Goal: Task Accomplishment & Management: Complete application form

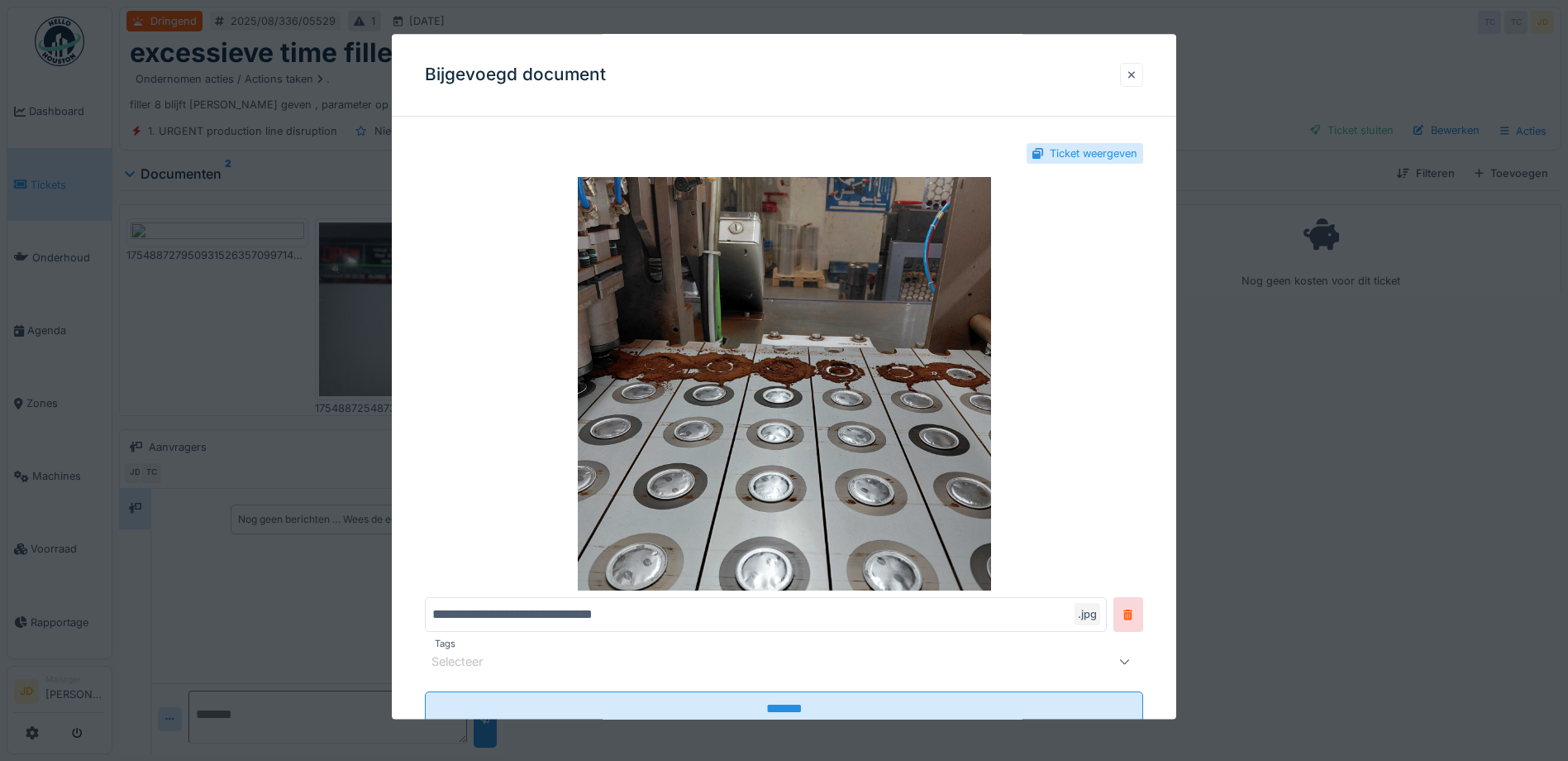
click at [1136, 70] on div at bounding box center [1132, 74] width 9 height 15
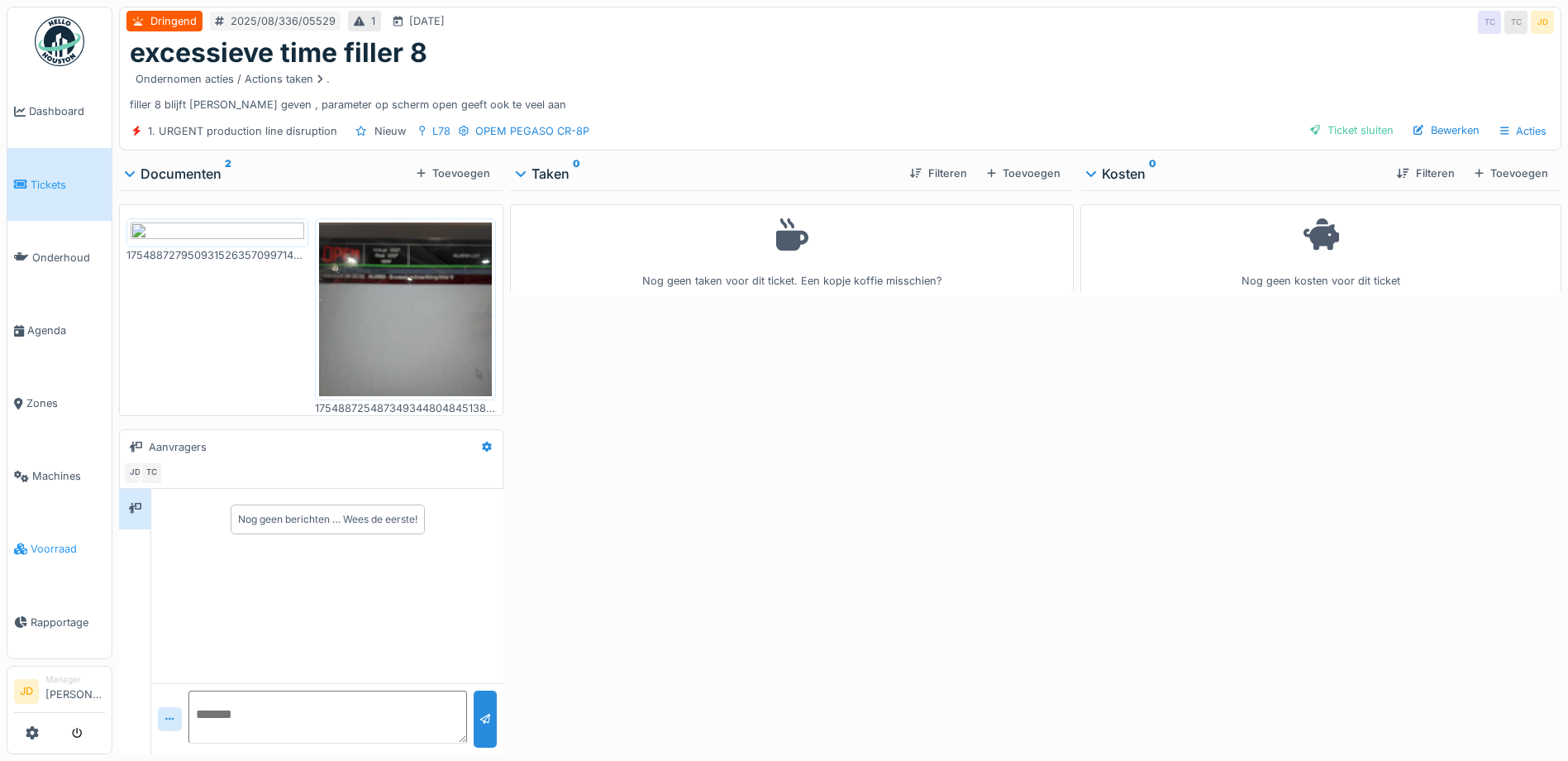
click at [47, 523] on link "Voorraad" at bounding box center [60, 548] width 104 height 73
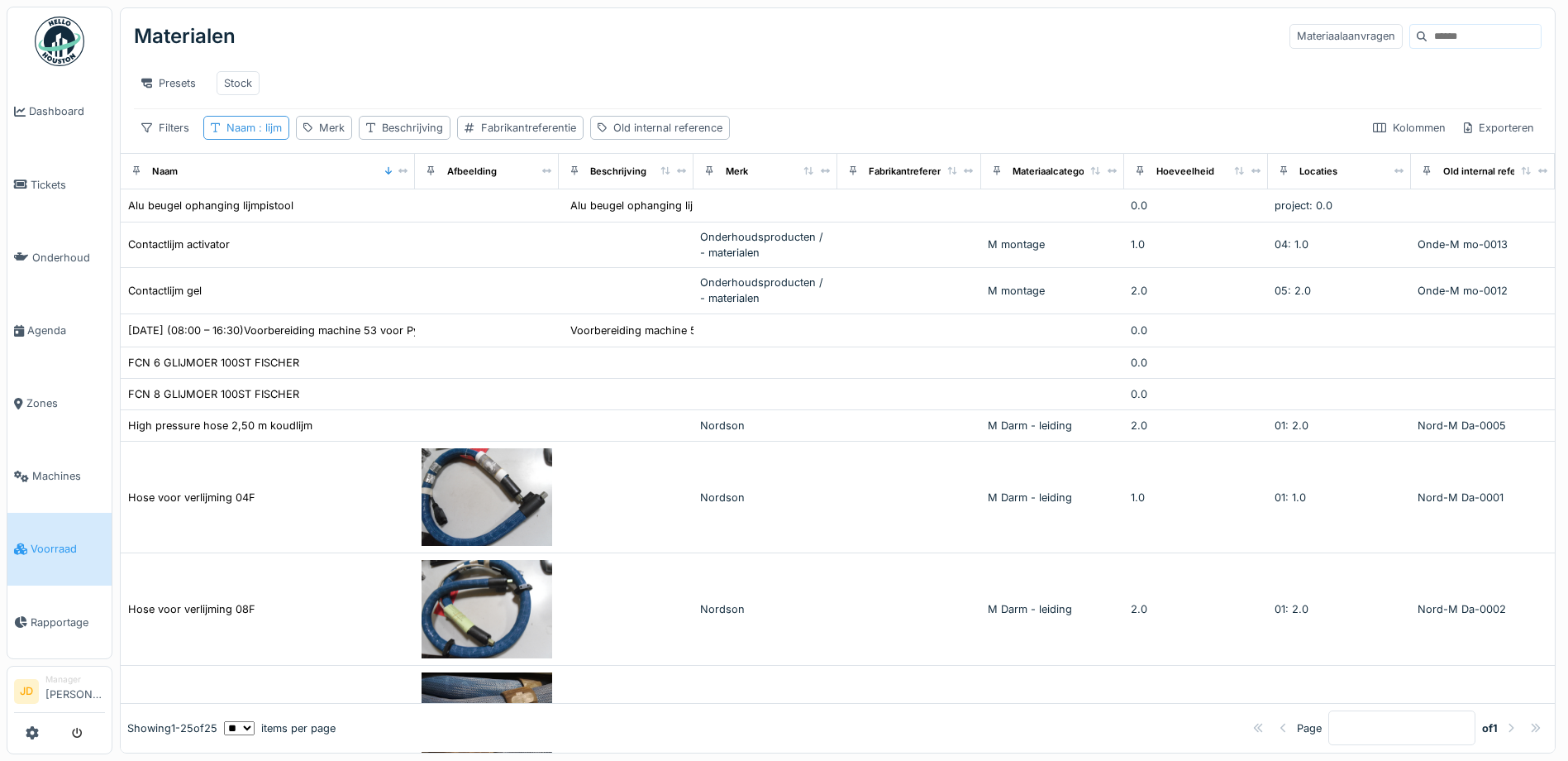
click at [257, 134] on span ": lijm" at bounding box center [268, 127] width 26 height 13
click at [356, 222] on icon at bounding box center [353, 220] width 9 height 11
click at [281, 220] on input "Naam" at bounding box center [290, 220] width 159 height 35
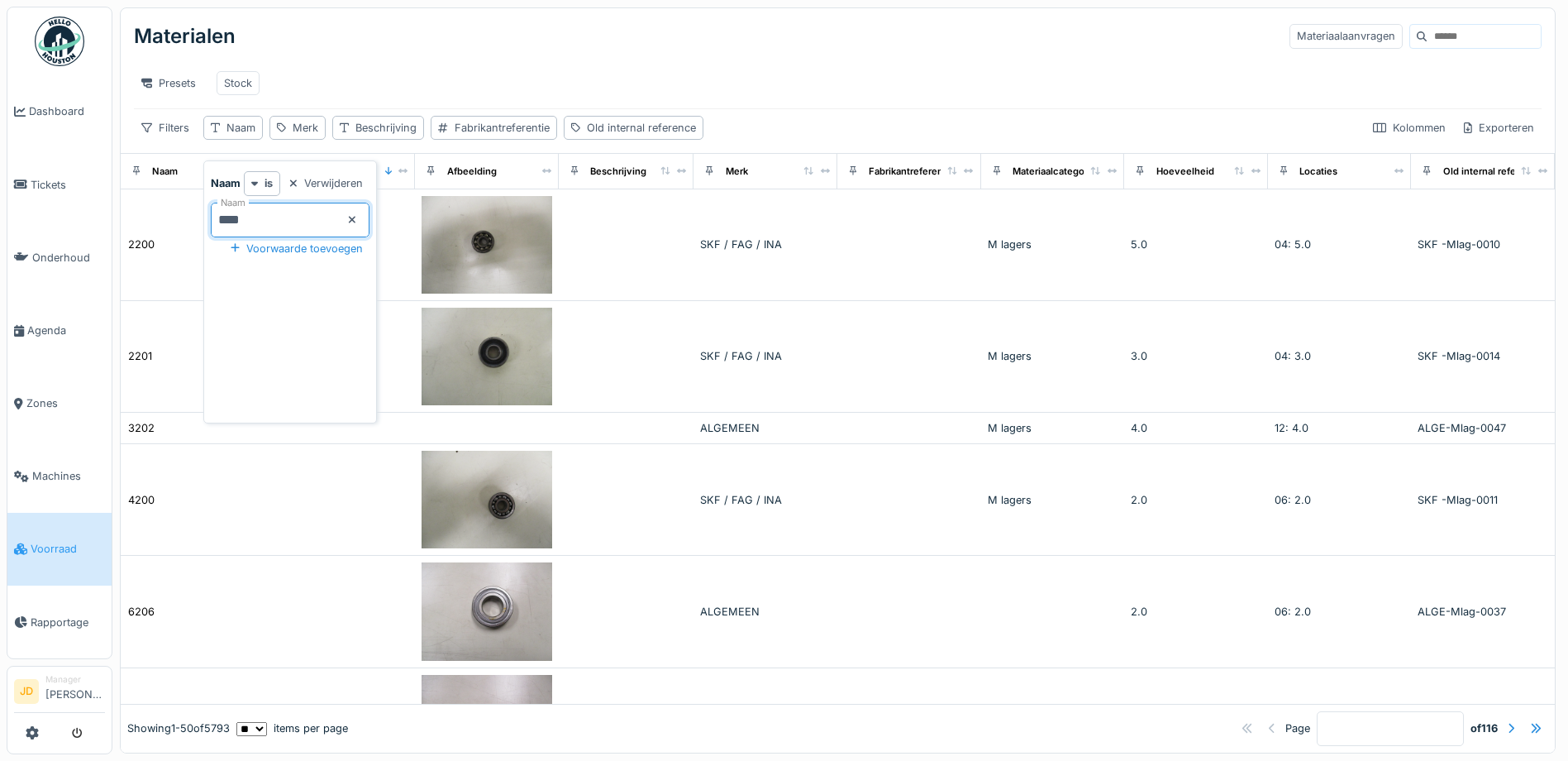
type input "*****"
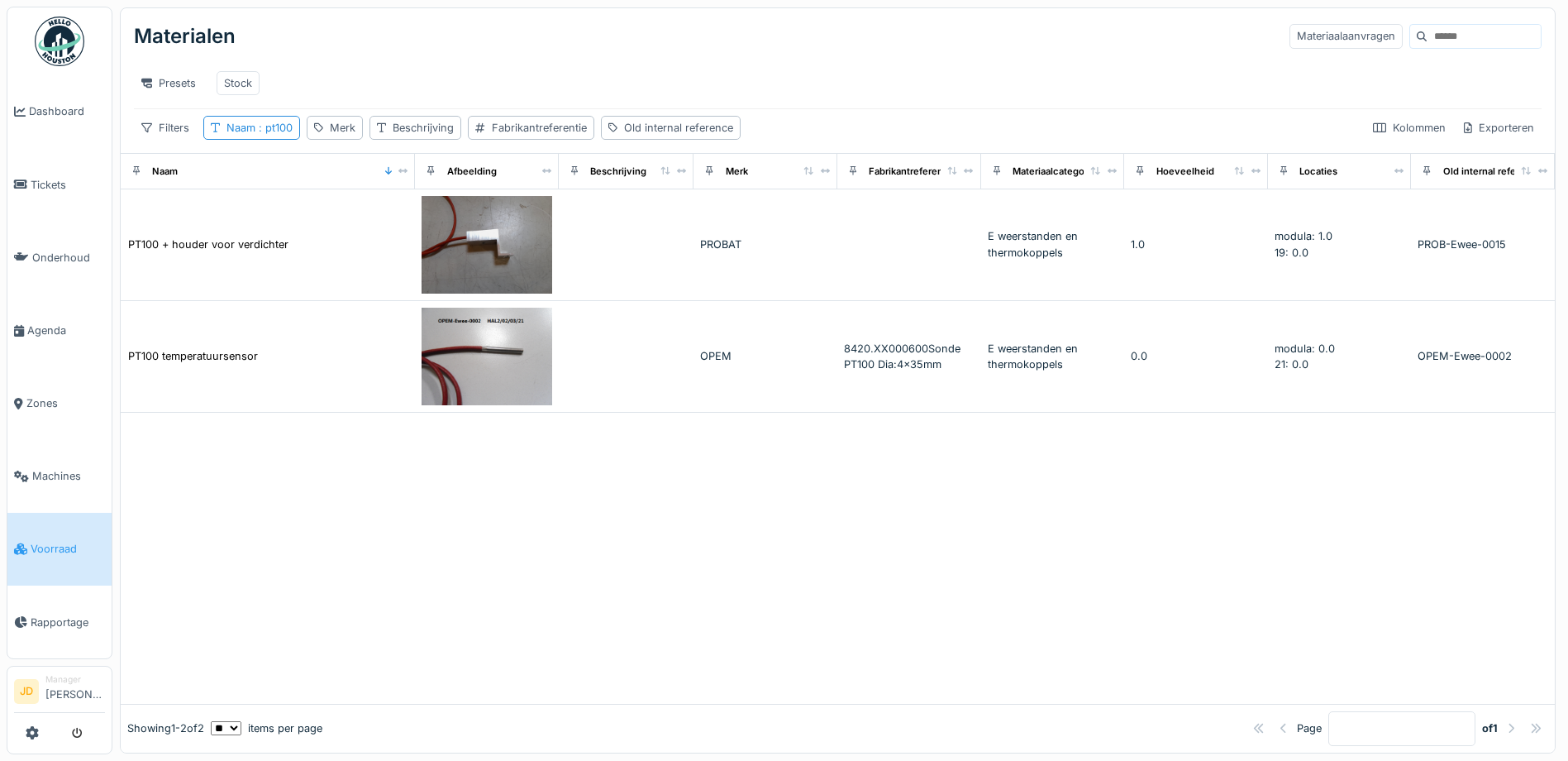
click at [436, 27] on div "Materialen Materiaalaanvragen" at bounding box center [838, 36] width 1408 height 43
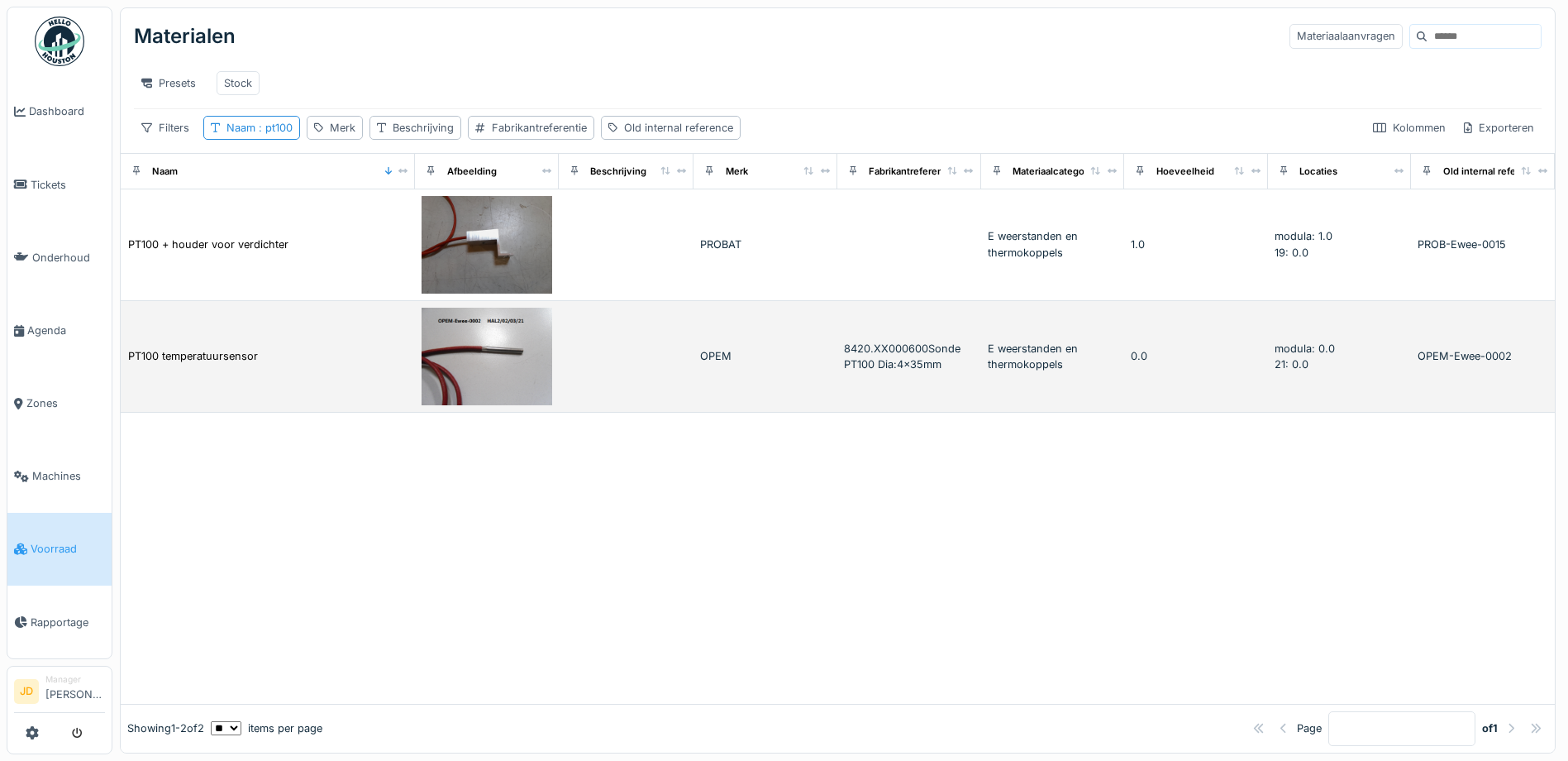
click at [502, 373] on img at bounding box center [487, 356] width 131 height 97
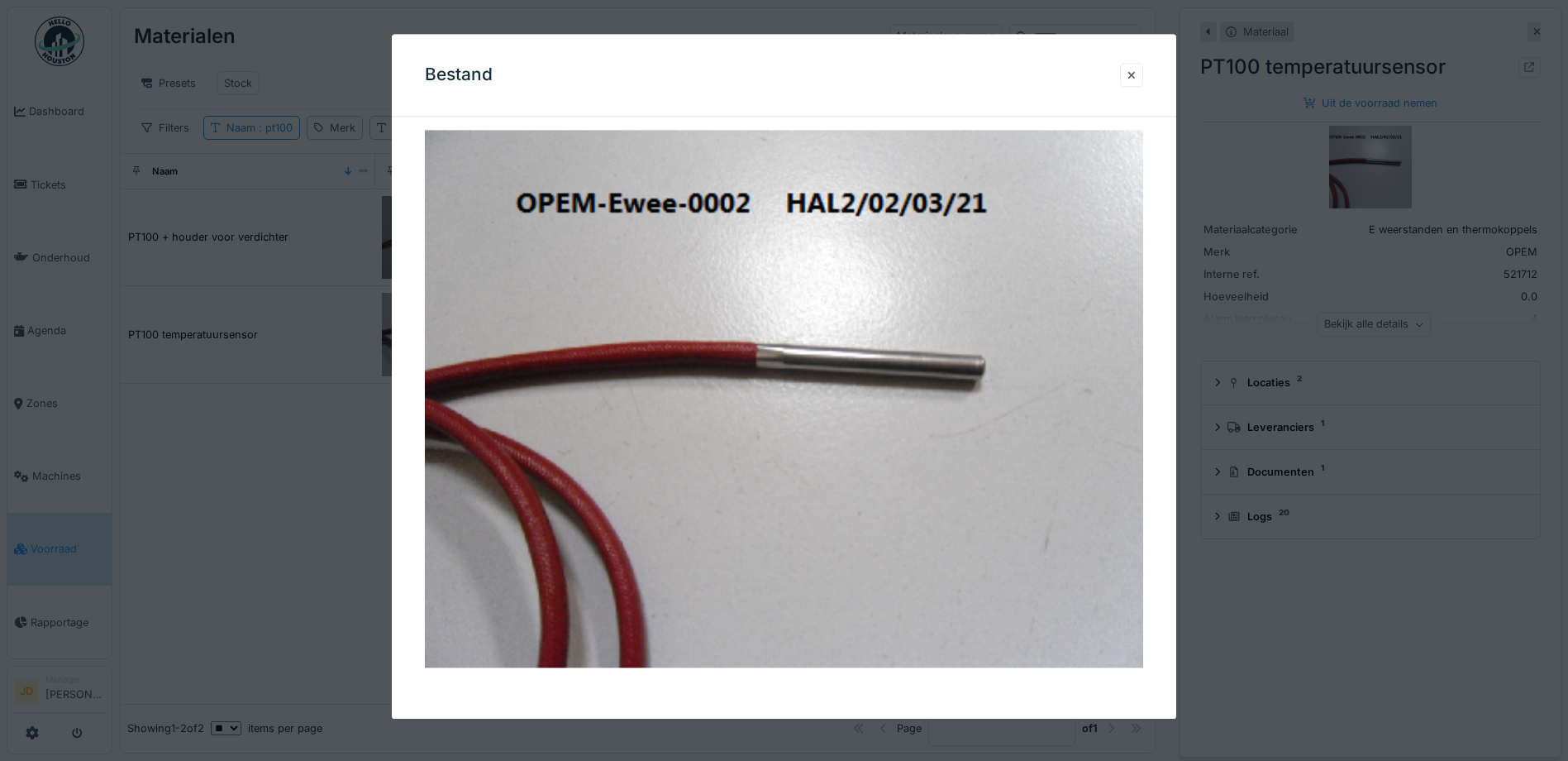
click at [1270, 616] on div at bounding box center [784, 380] width 1568 height 761
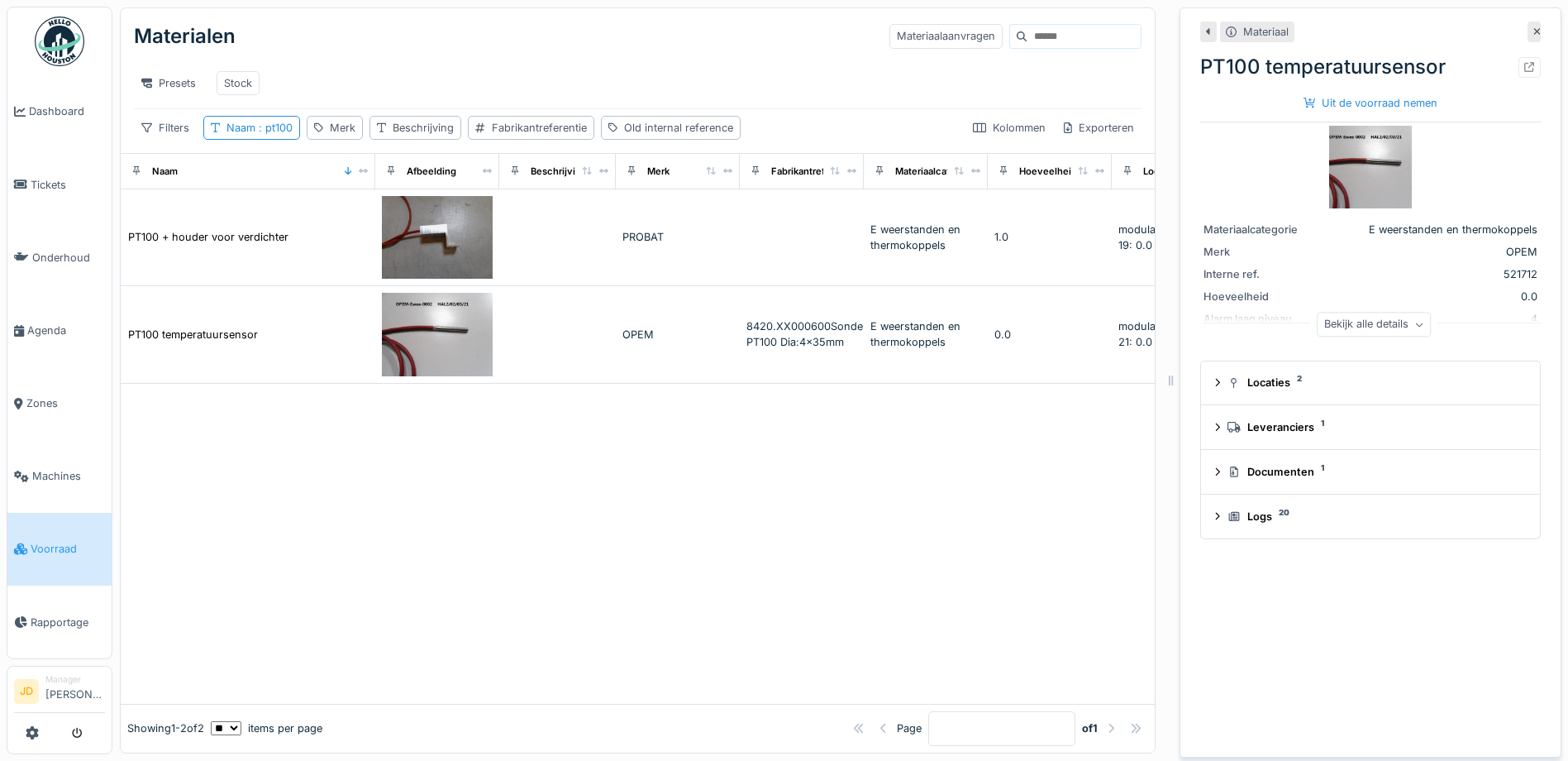
click at [827, 505] on div at bounding box center [637, 543] width 1034 height 320
click at [1534, 34] on icon at bounding box center [1537, 32] width 7 height 7
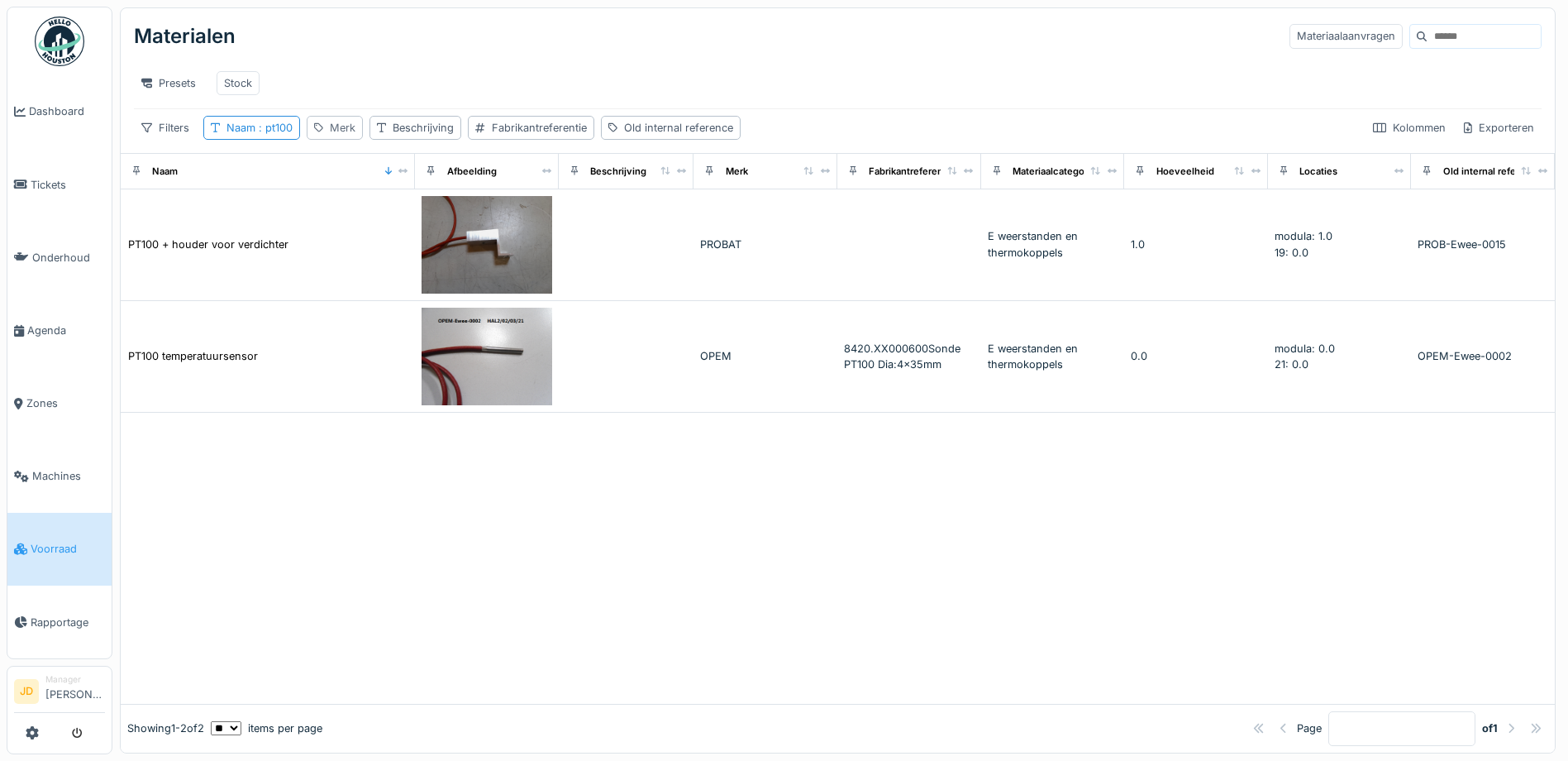
click at [336, 136] on div "Merk" at bounding box center [342, 127] width 26 height 15
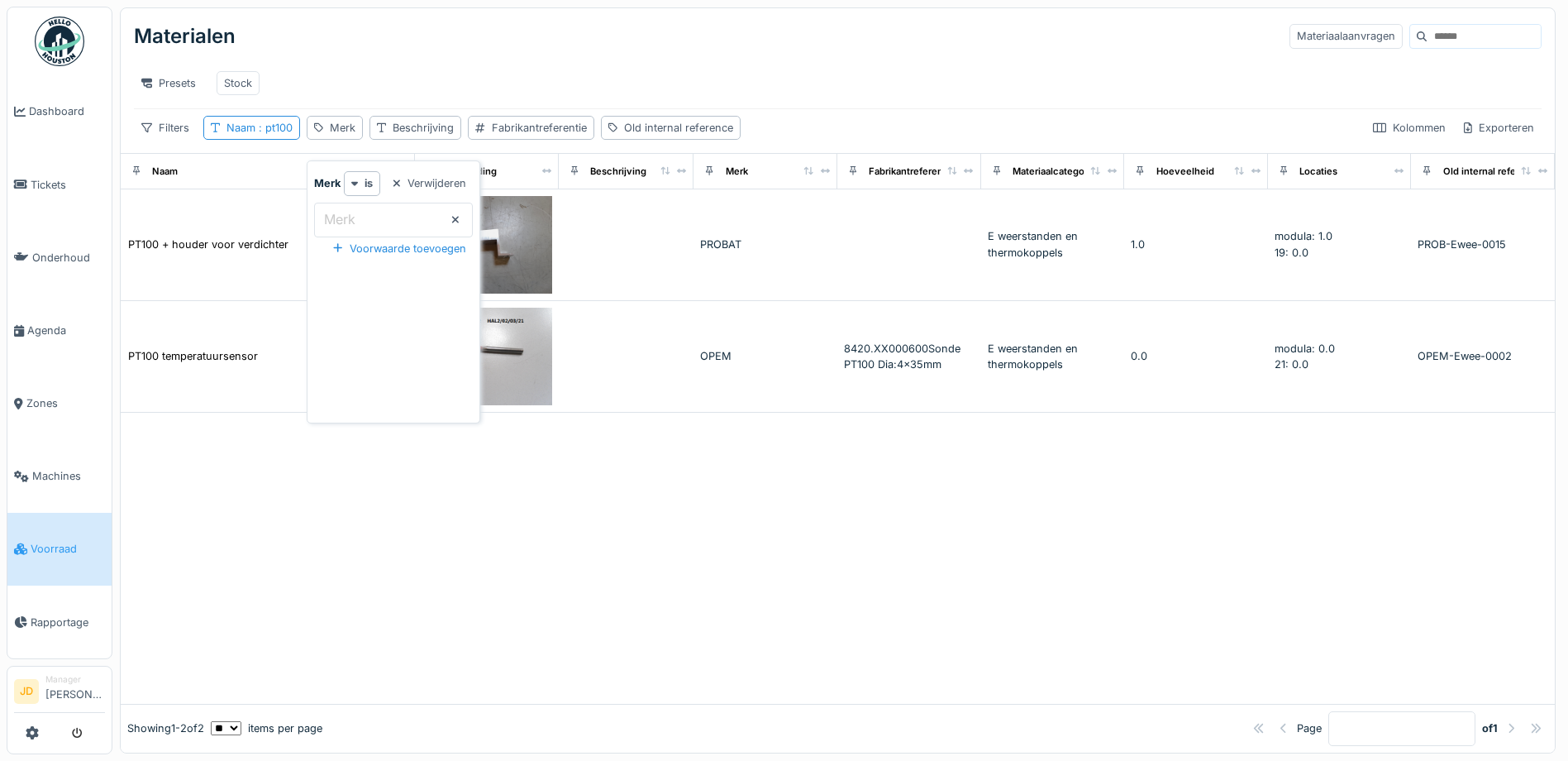
click at [385, 225] on input "Merk" at bounding box center [394, 220] width 159 height 35
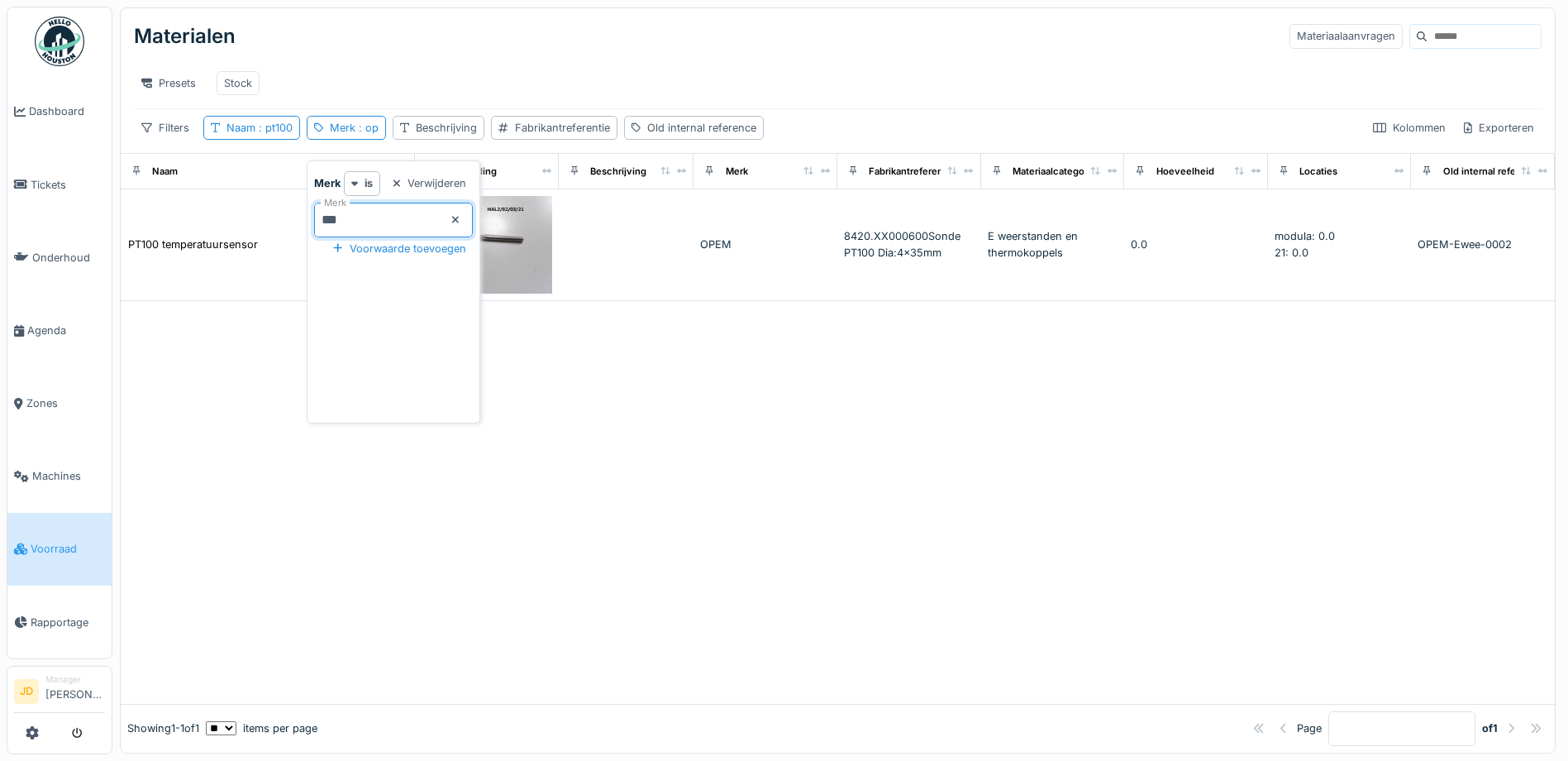
type input "****"
click at [411, 61] on div "Presets Stock" at bounding box center [838, 83] width 1408 height 50
click at [273, 140] on div "Naam : pt100" at bounding box center [251, 128] width 97 height 24
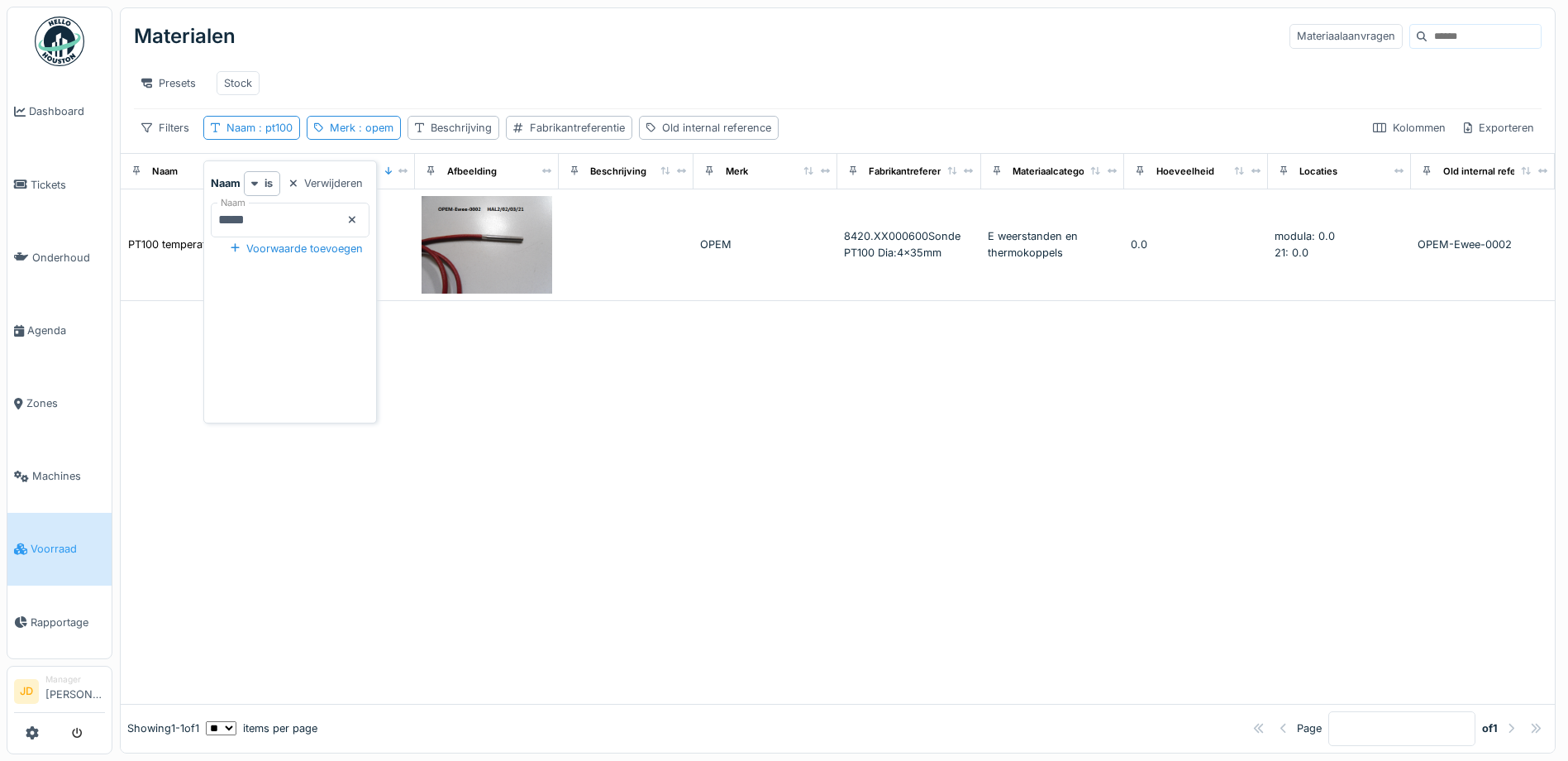
click at [356, 225] on input "*****" at bounding box center [290, 220] width 159 height 35
type input "*"
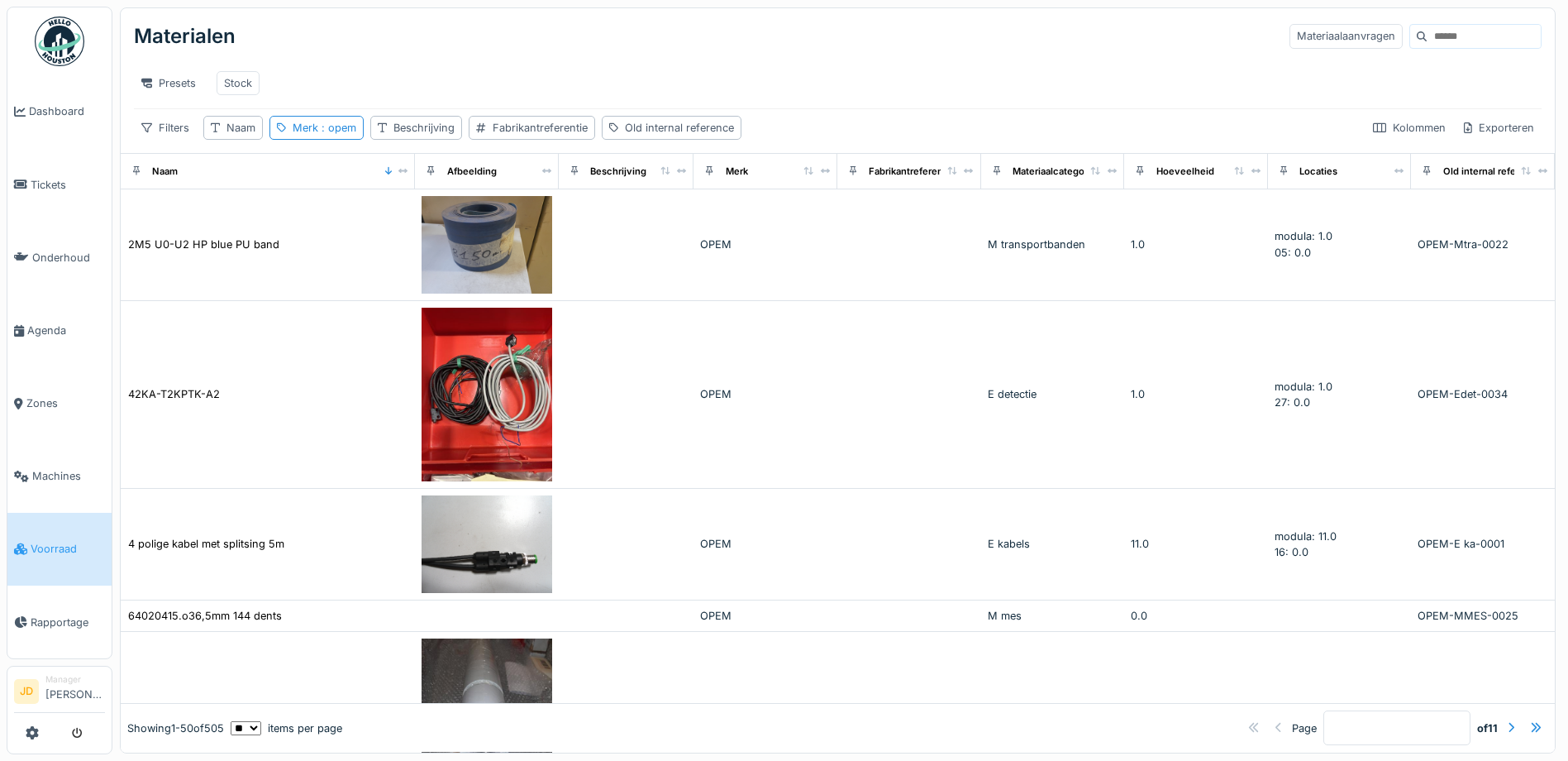
click at [556, 61] on div "Presets Stock" at bounding box center [838, 83] width 1408 height 50
click at [243, 136] on div "Naam" at bounding box center [241, 127] width 29 height 15
click at [245, 225] on label "Naam" at bounding box center [239, 219] width 43 height 20
click at [245, 225] on input "Naam" at bounding box center [290, 220] width 159 height 35
type input "******"
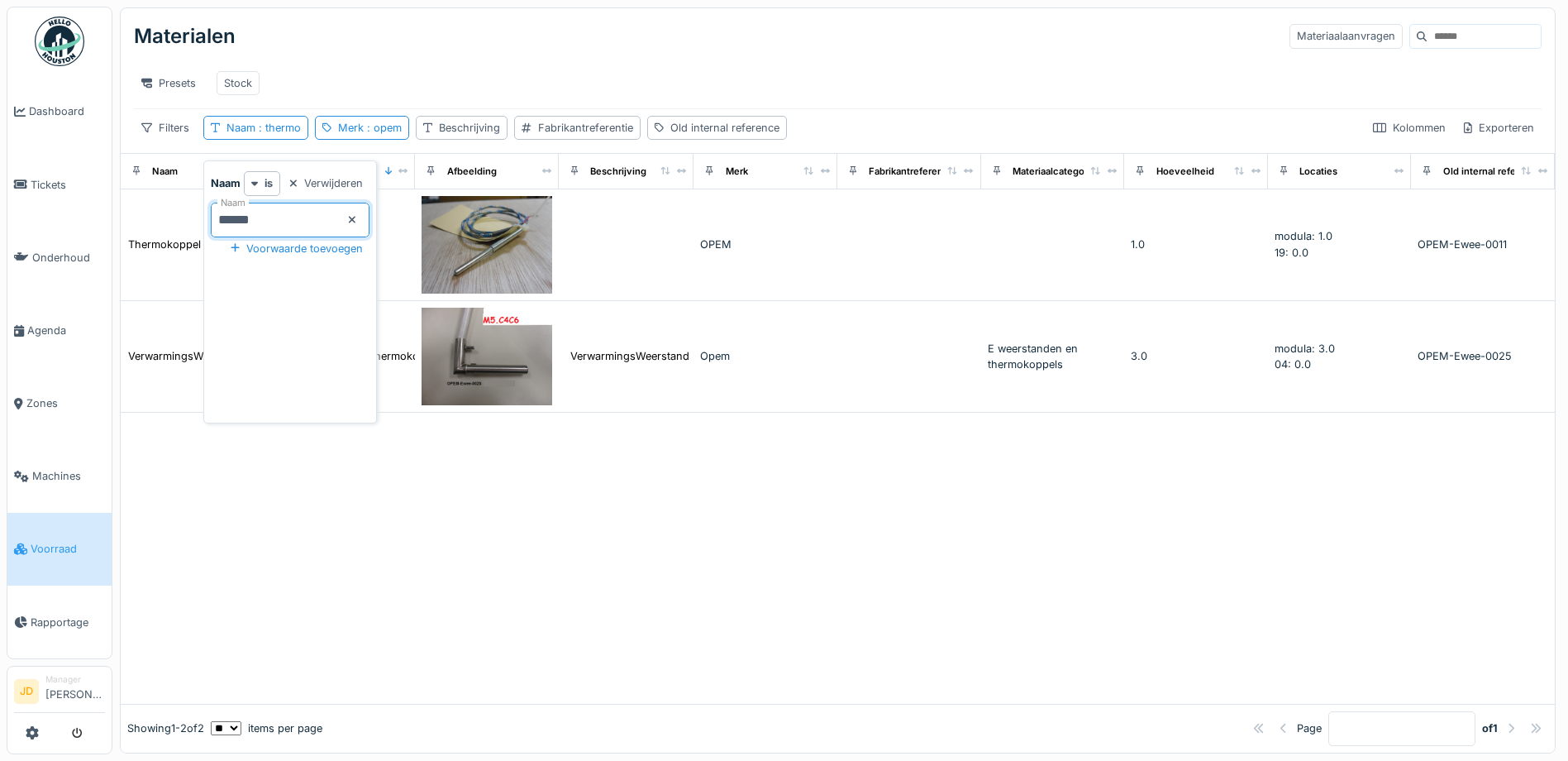
click at [464, 85] on div "Presets Stock" at bounding box center [838, 84] width 1408 height 38
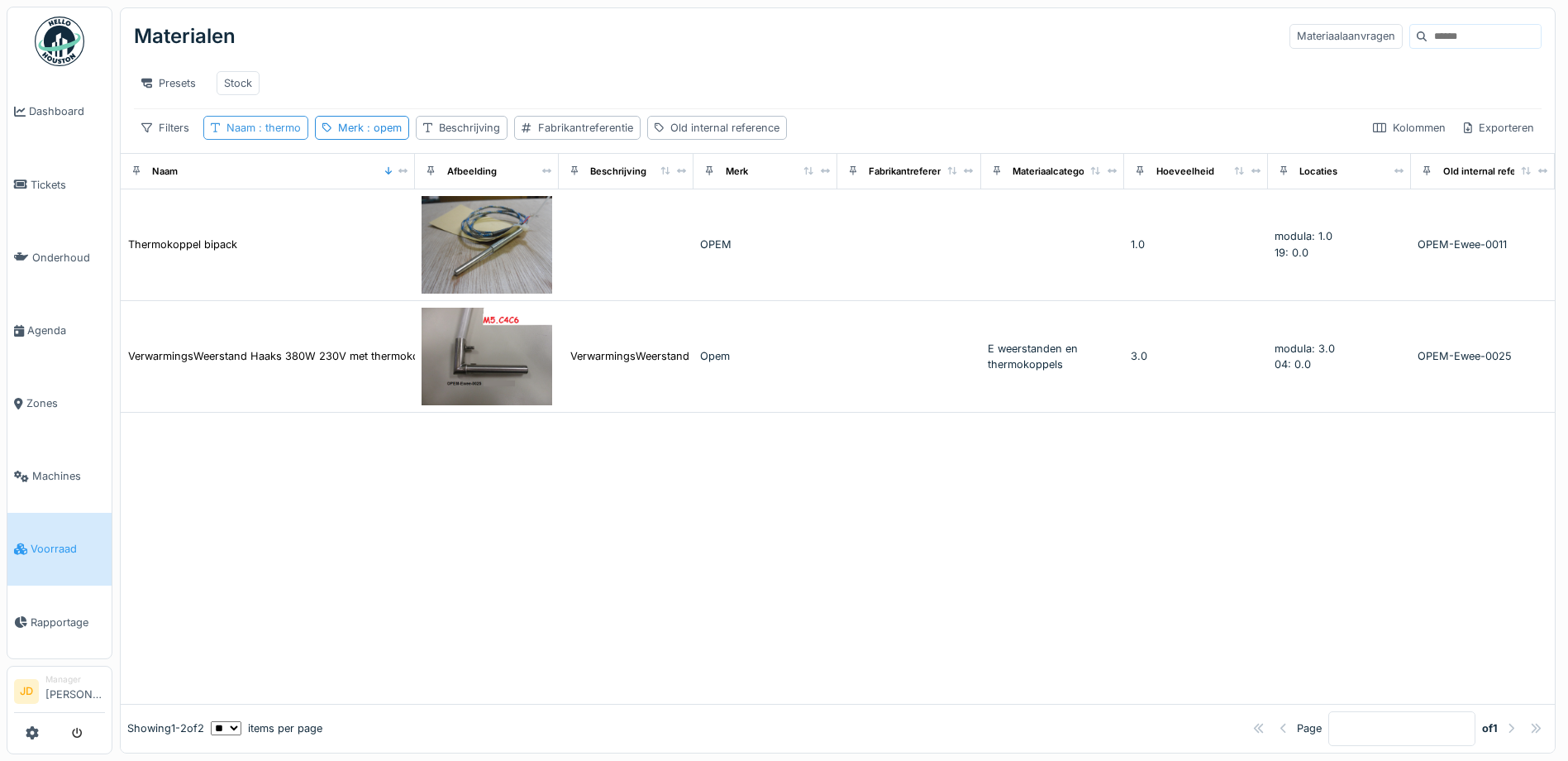
click at [259, 134] on span ": thermo" at bounding box center [278, 127] width 45 height 13
click at [366, 134] on span ": opem" at bounding box center [383, 127] width 38 height 13
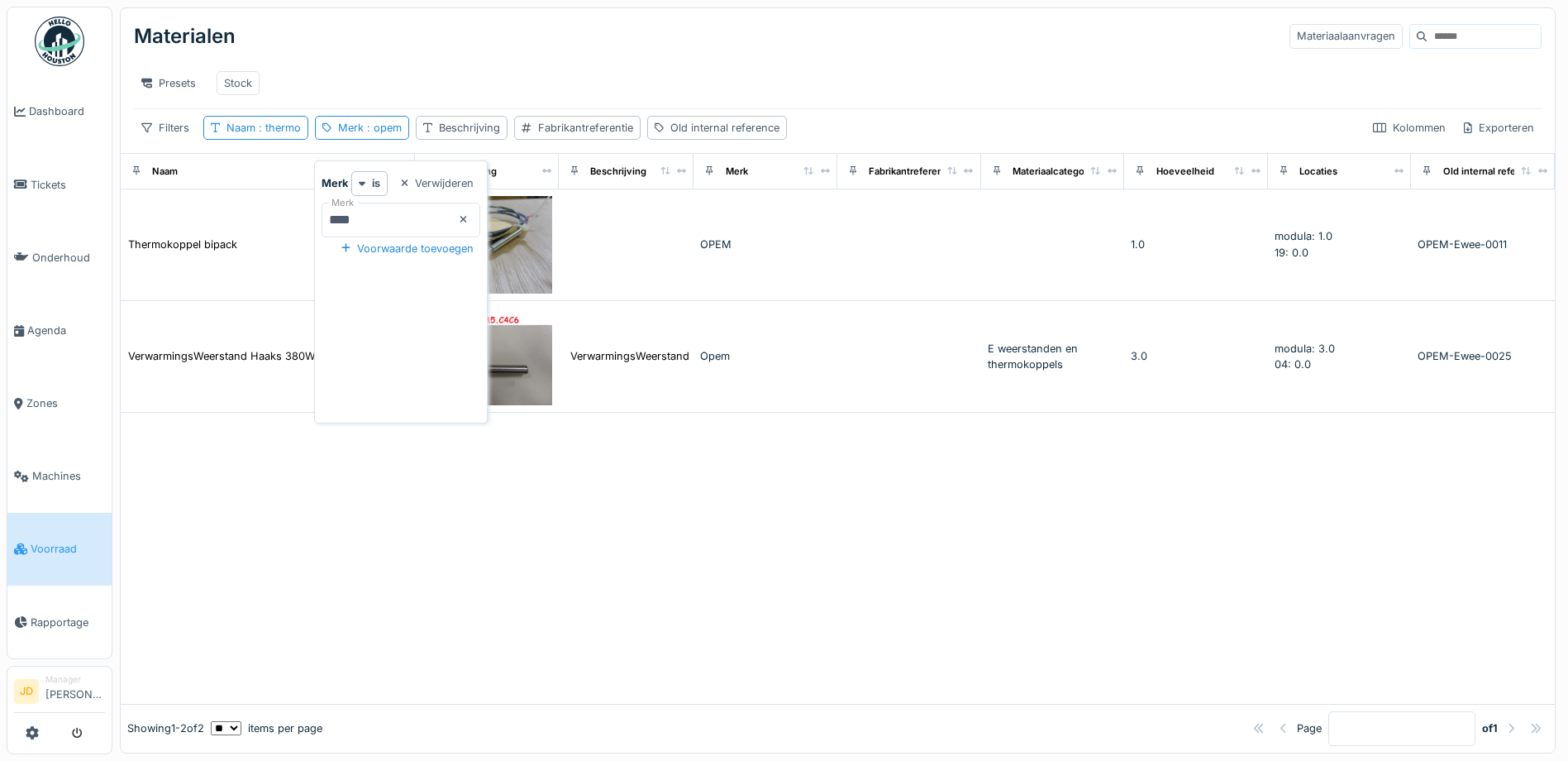
click at [468, 220] on icon at bounding box center [464, 220] width 9 height 11
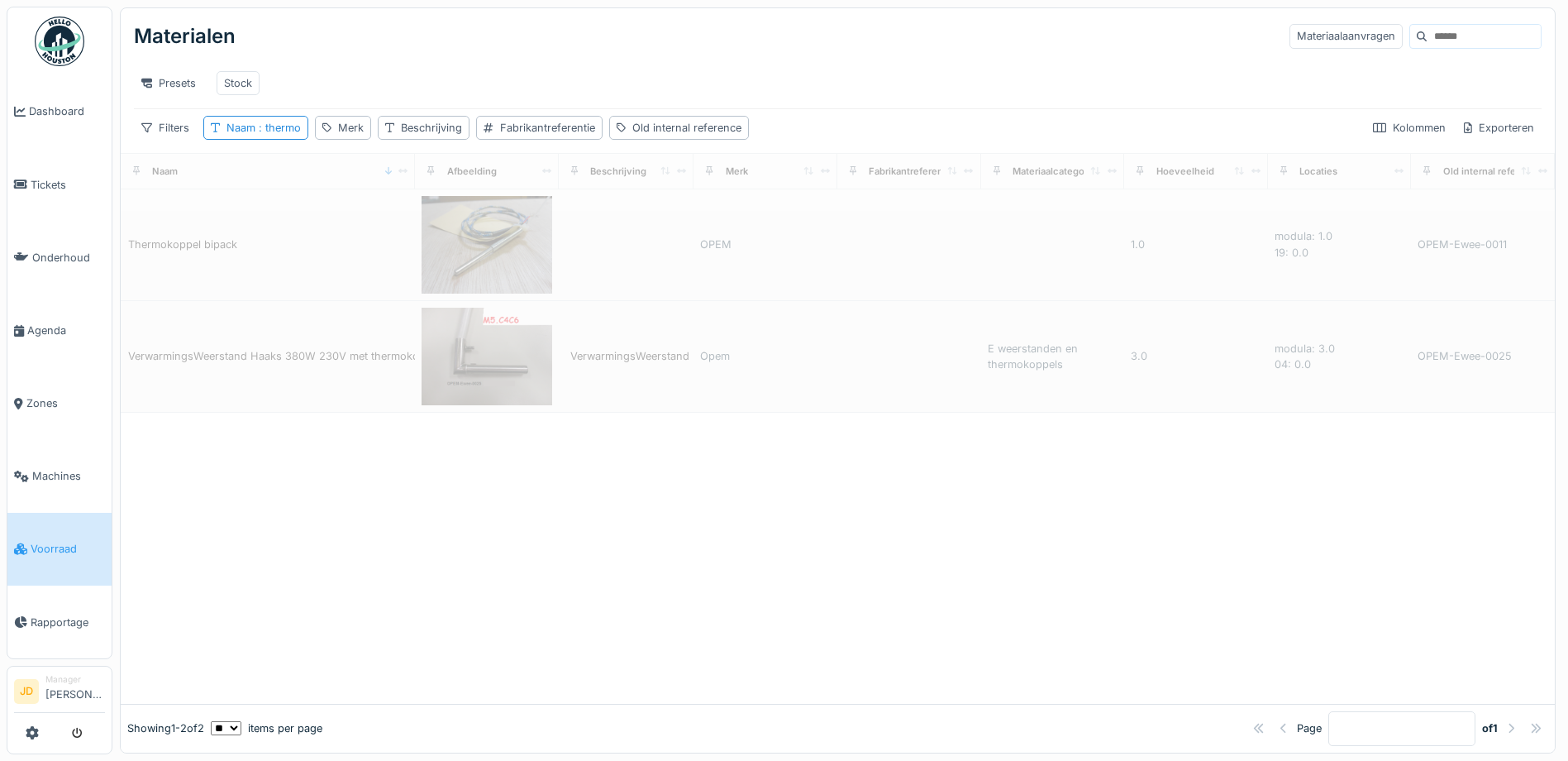
click at [466, 97] on div "Presets Stock" at bounding box center [838, 84] width 1408 height 38
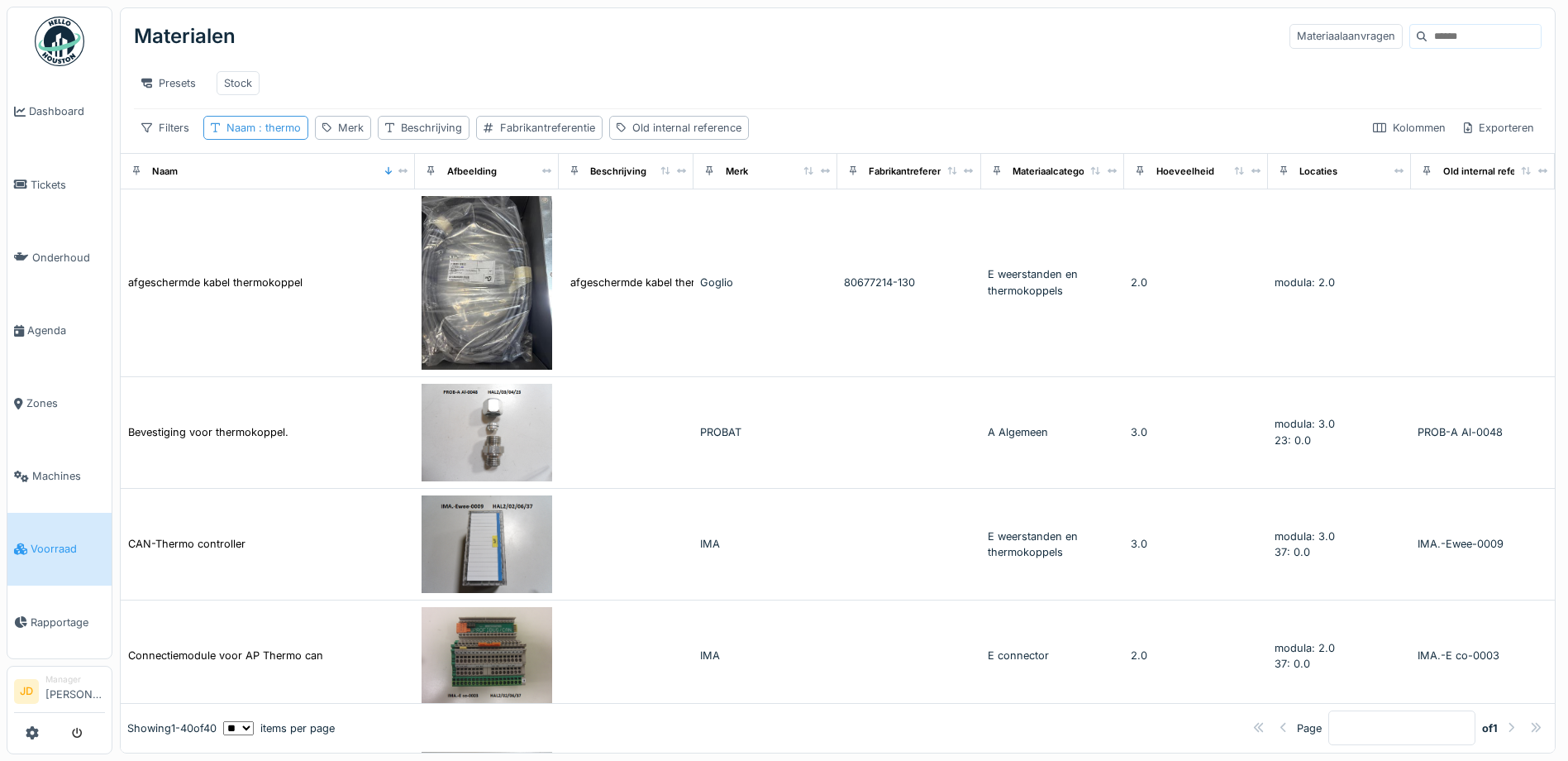
click at [289, 134] on span ": thermo" at bounding box center [278, 127] width 45 height 13
click at [299, 221] on input "******" at bounding box center [290, 220] width 159 height 35
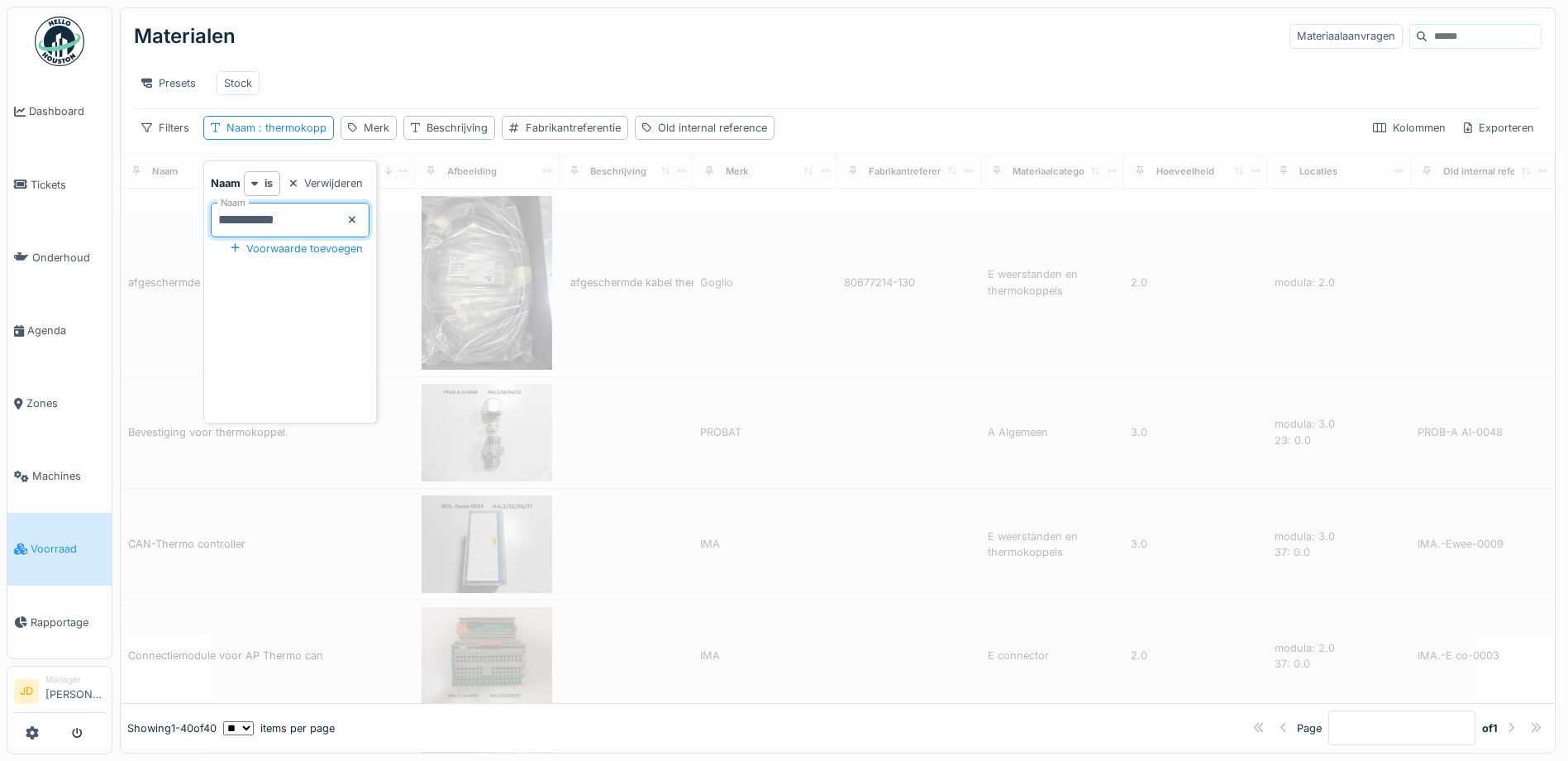
type input "**********"
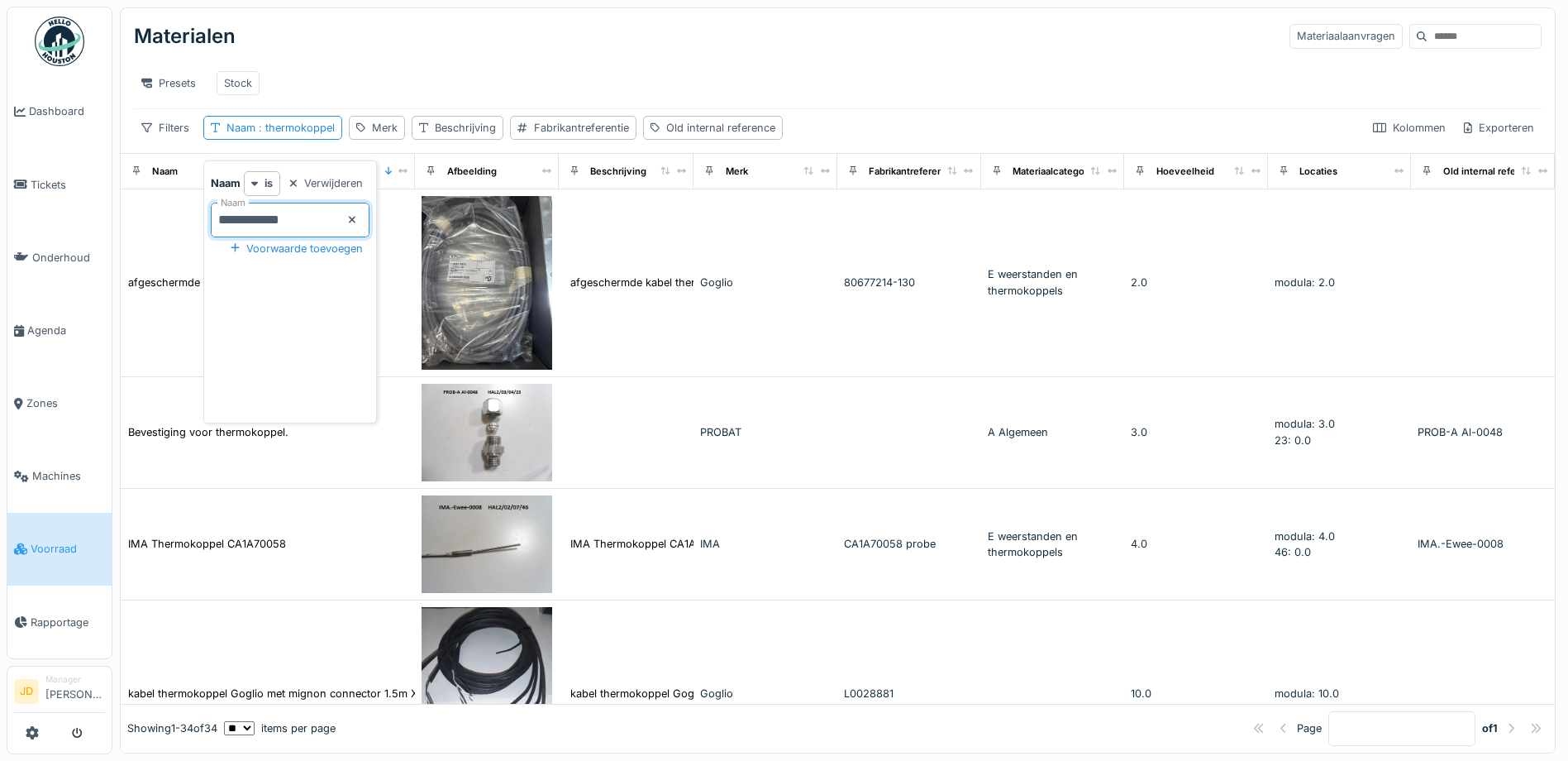
click at [446, 79] on div "Presets Stock" at bounding box center [838, 84] width 1408 height 38
click at [305, 136] on div "Naam : thermokoppel" at bounding box center [280, 127] width 108 height 15
click at [341, 214] on input "**********" at bounding box center [290, 220] width 159 height 35
type input "*"
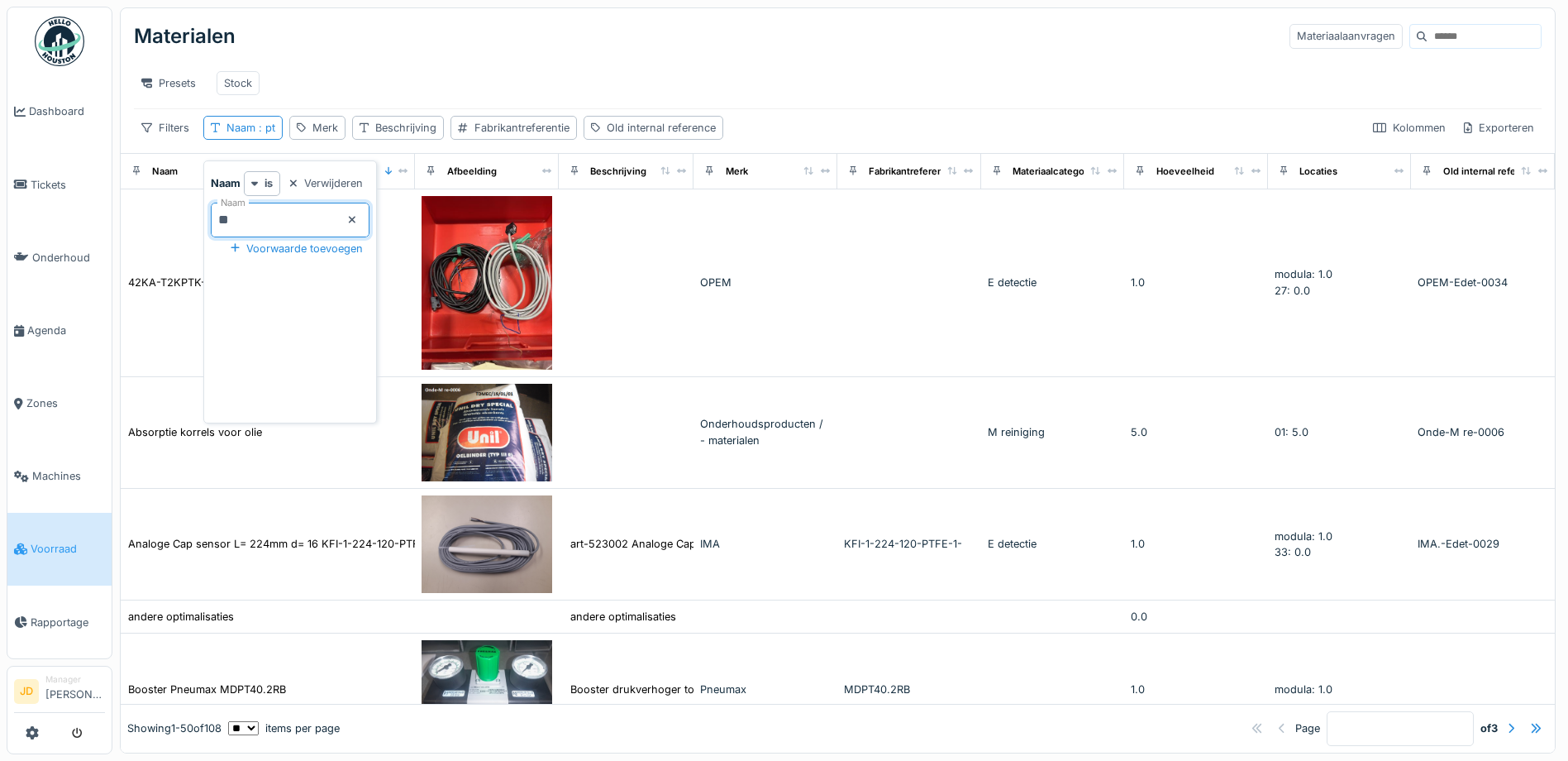
type input "*****"
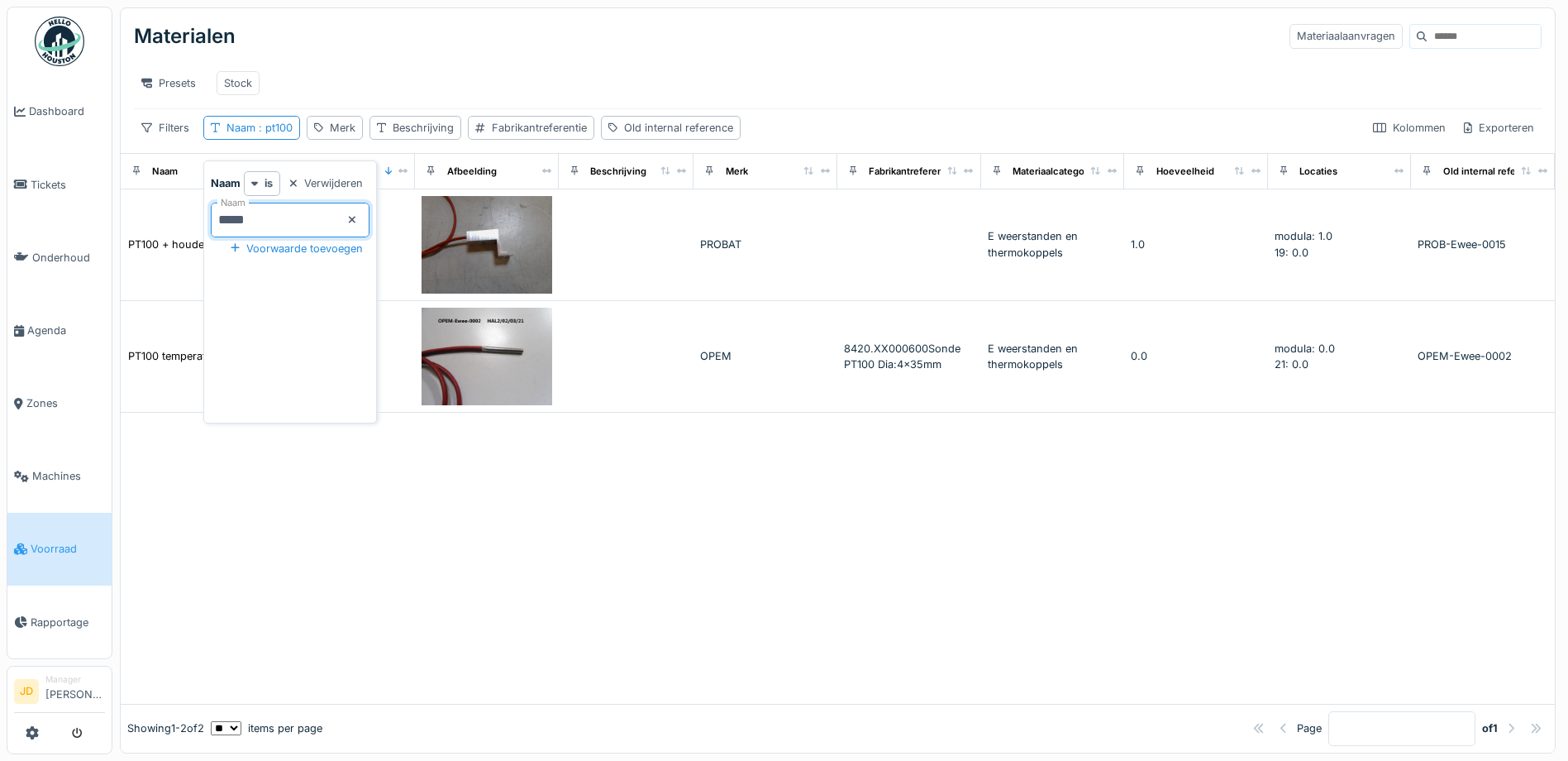
click at [561, 47] on div "Materialen Materiaalaanvragen" at bounding box center [838, 36] width 1408 height 43
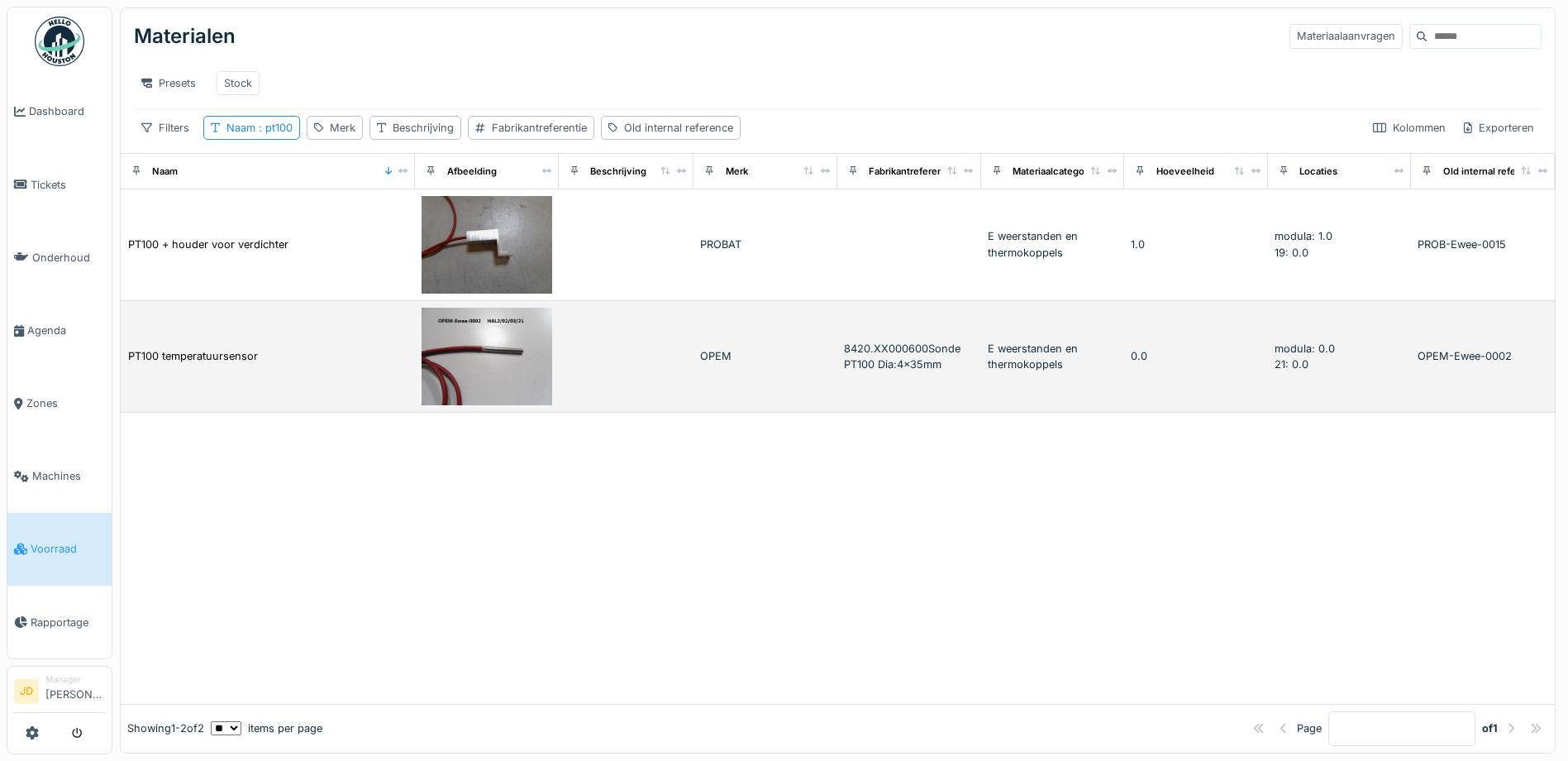
click at [296, 360] on div "PT100 temperatuursensor" at bounding box center [267, 356] width 281 height 17
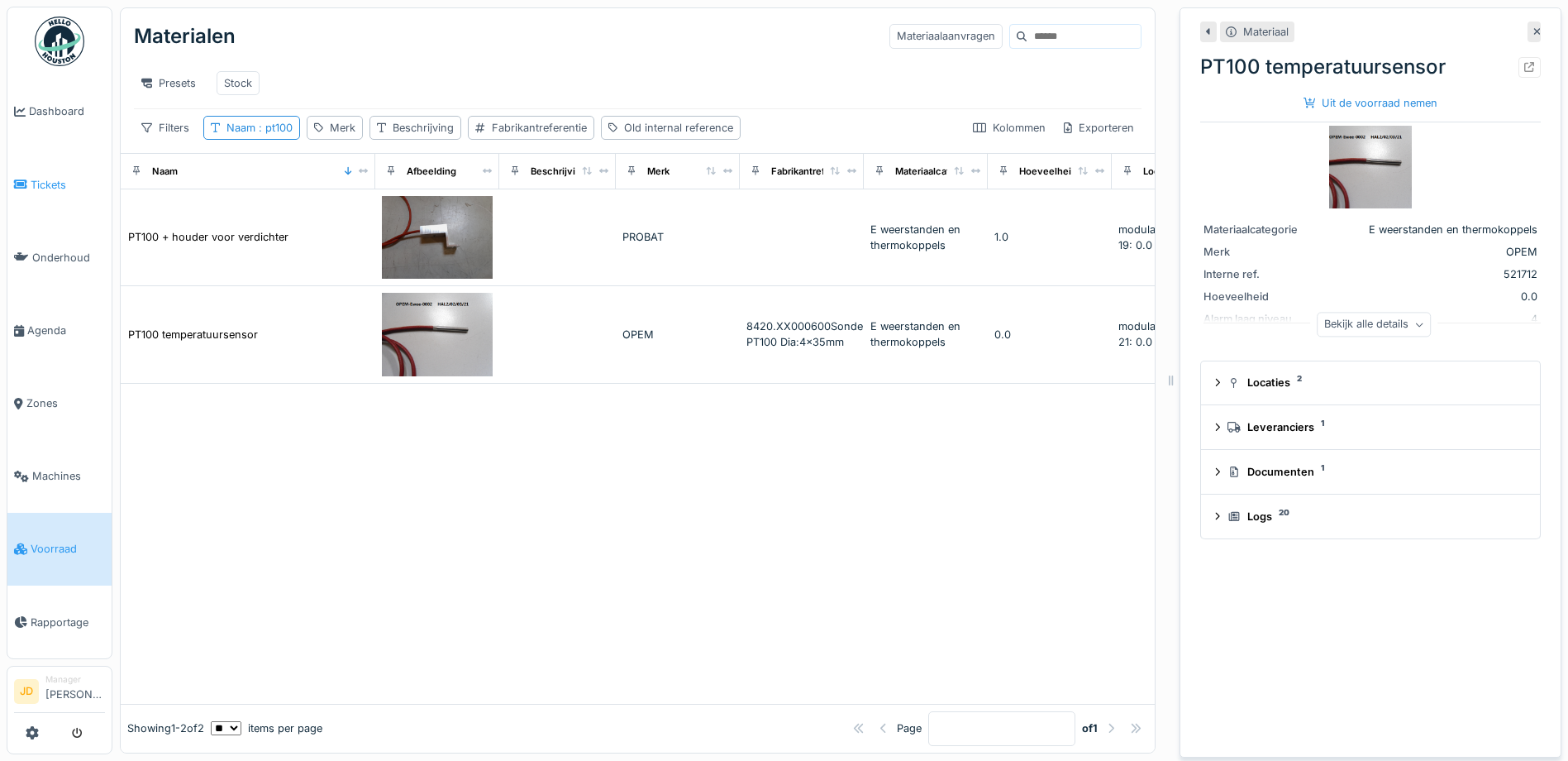
click at [56, 186] on span "Tickets" at bounding box center [67, 184] width 74 height 15
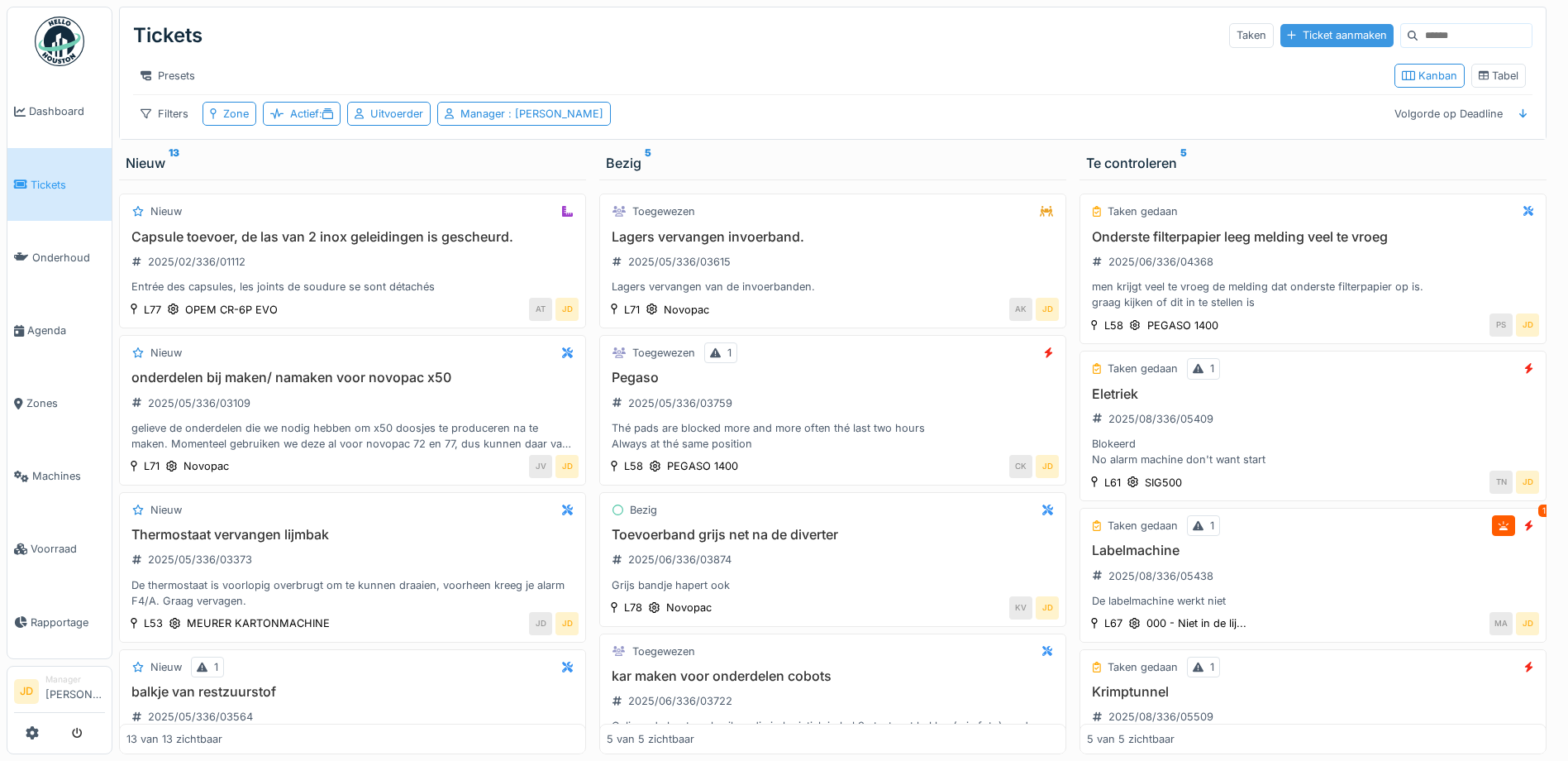
click at [1299, 26] on div "Ticket aanmaken" at bounding box center [1337, 35] width 114 height 22
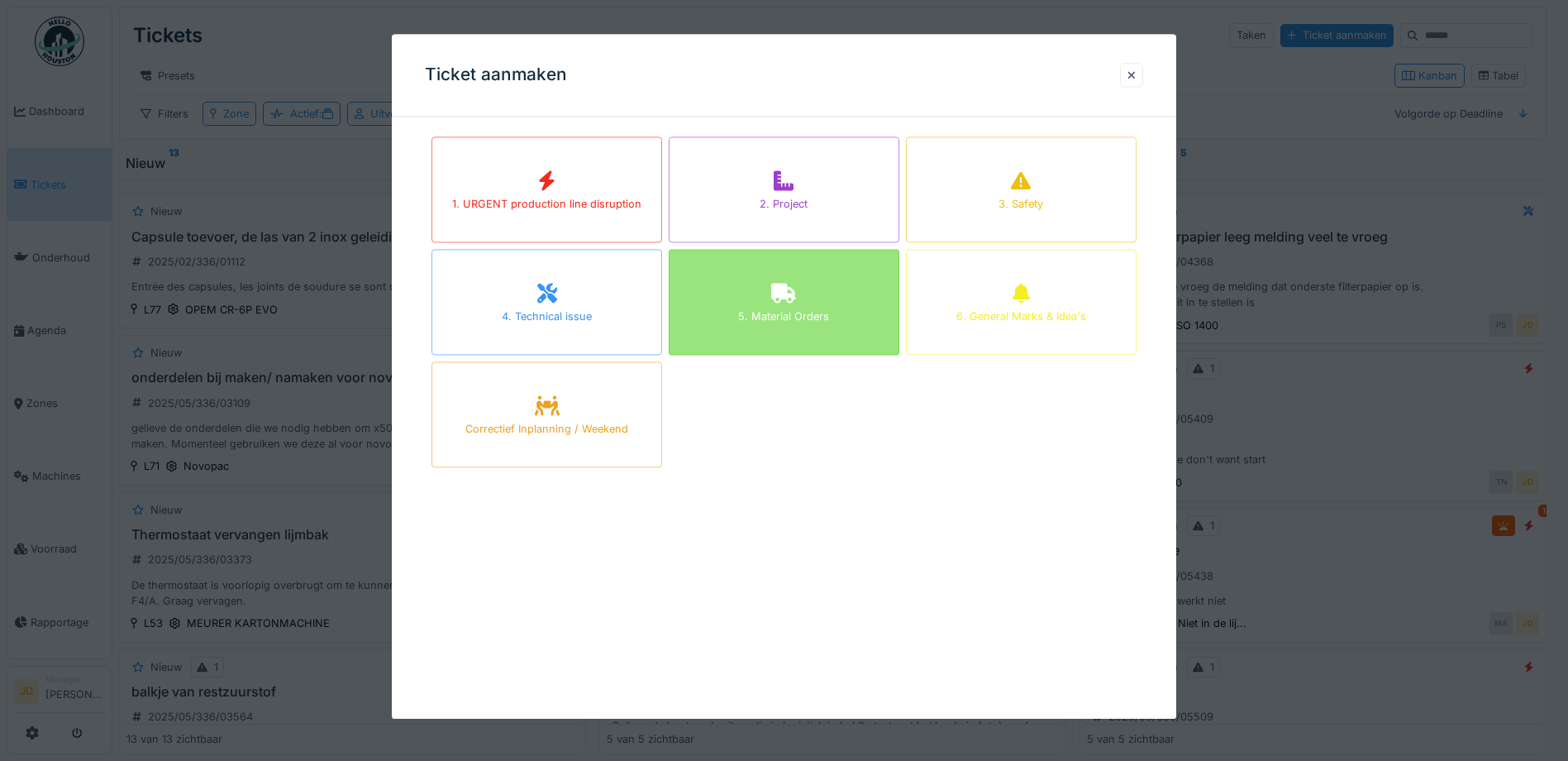
click at [864, 312] on div "5. Material Orders" at bounding box center [784, 301] width 231 height 106
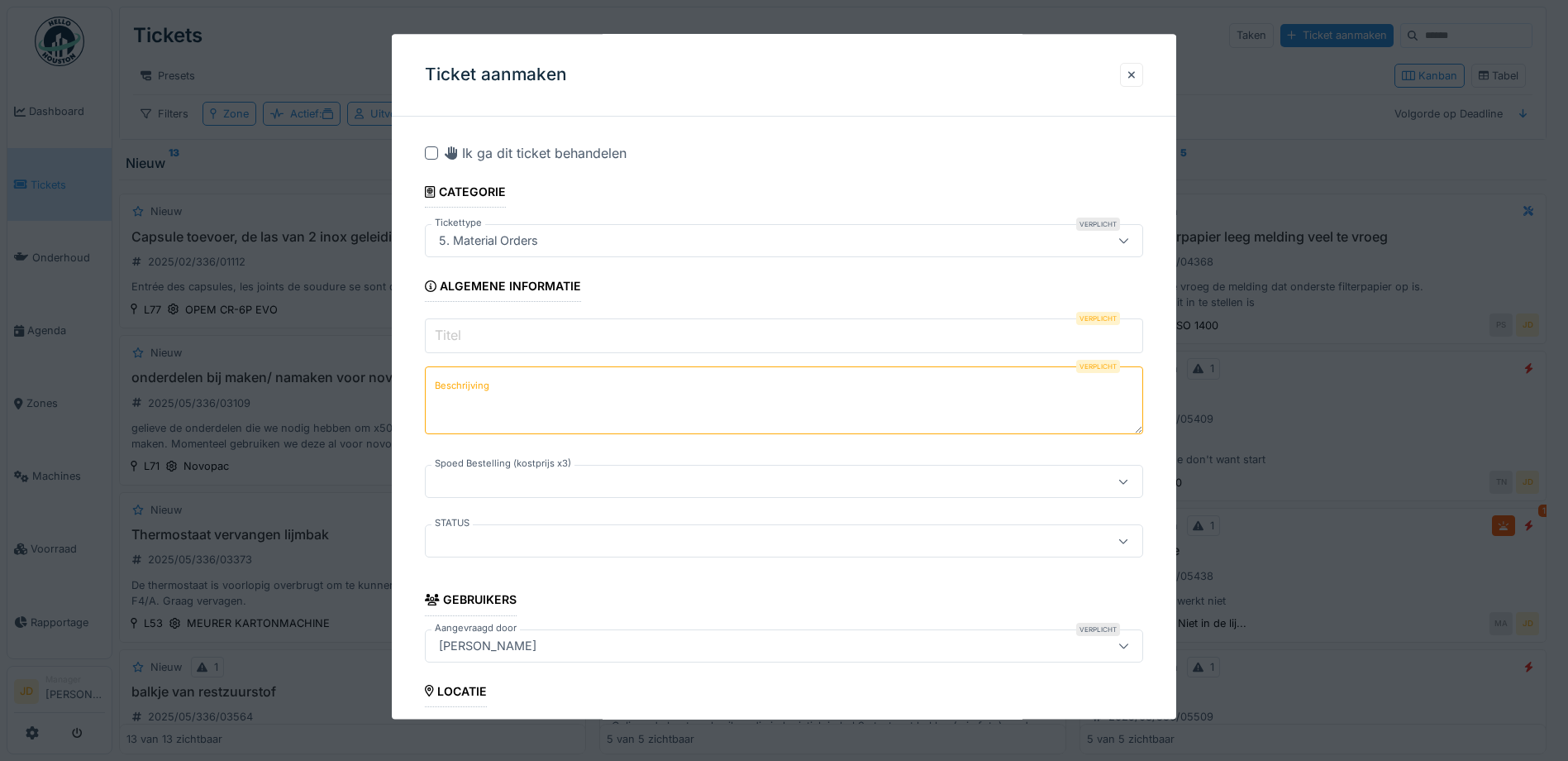
click at [687, 346] on input "Titel" at bounding box center [784, 337] width 718 height 35
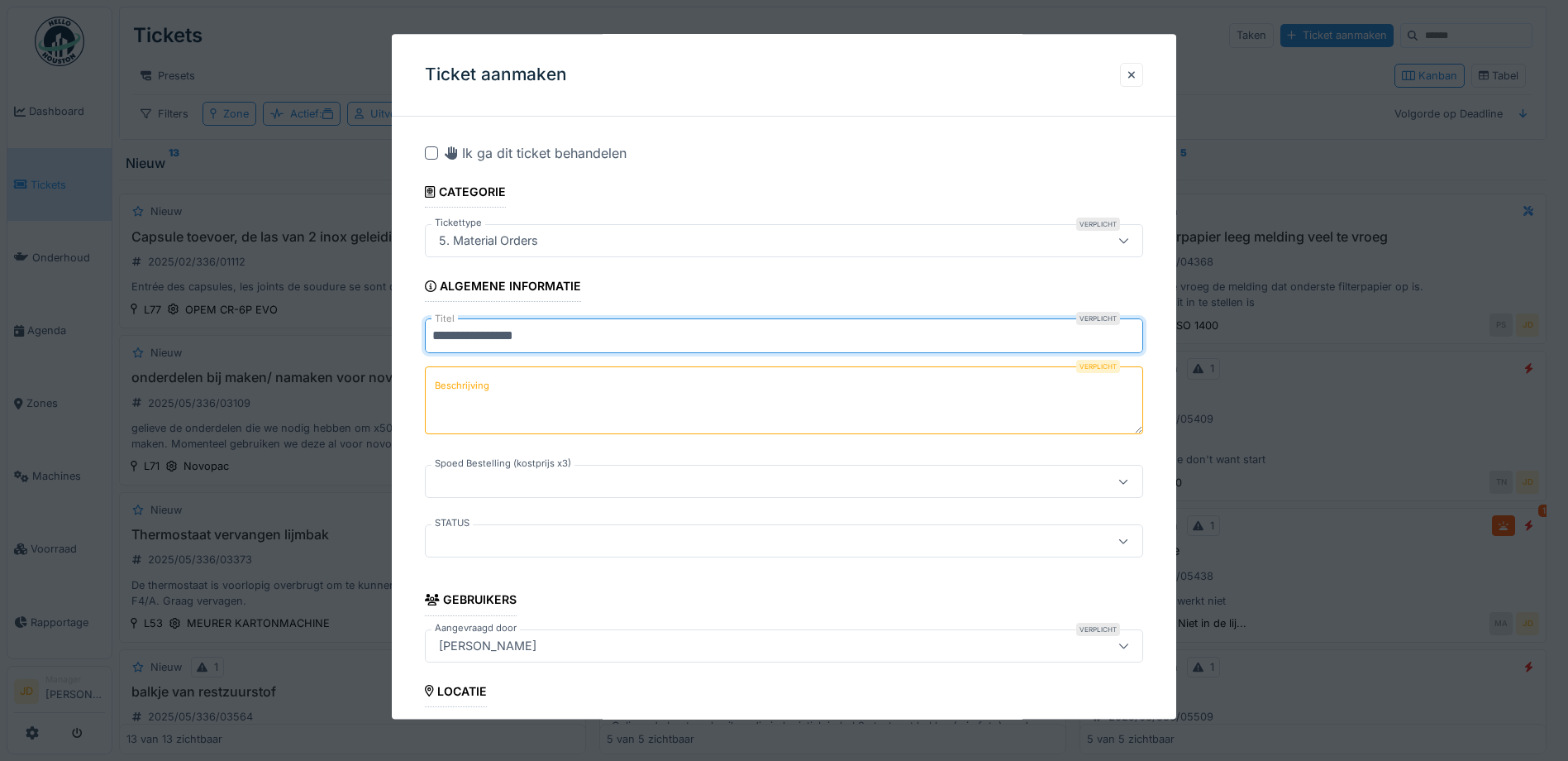
type input "**********"
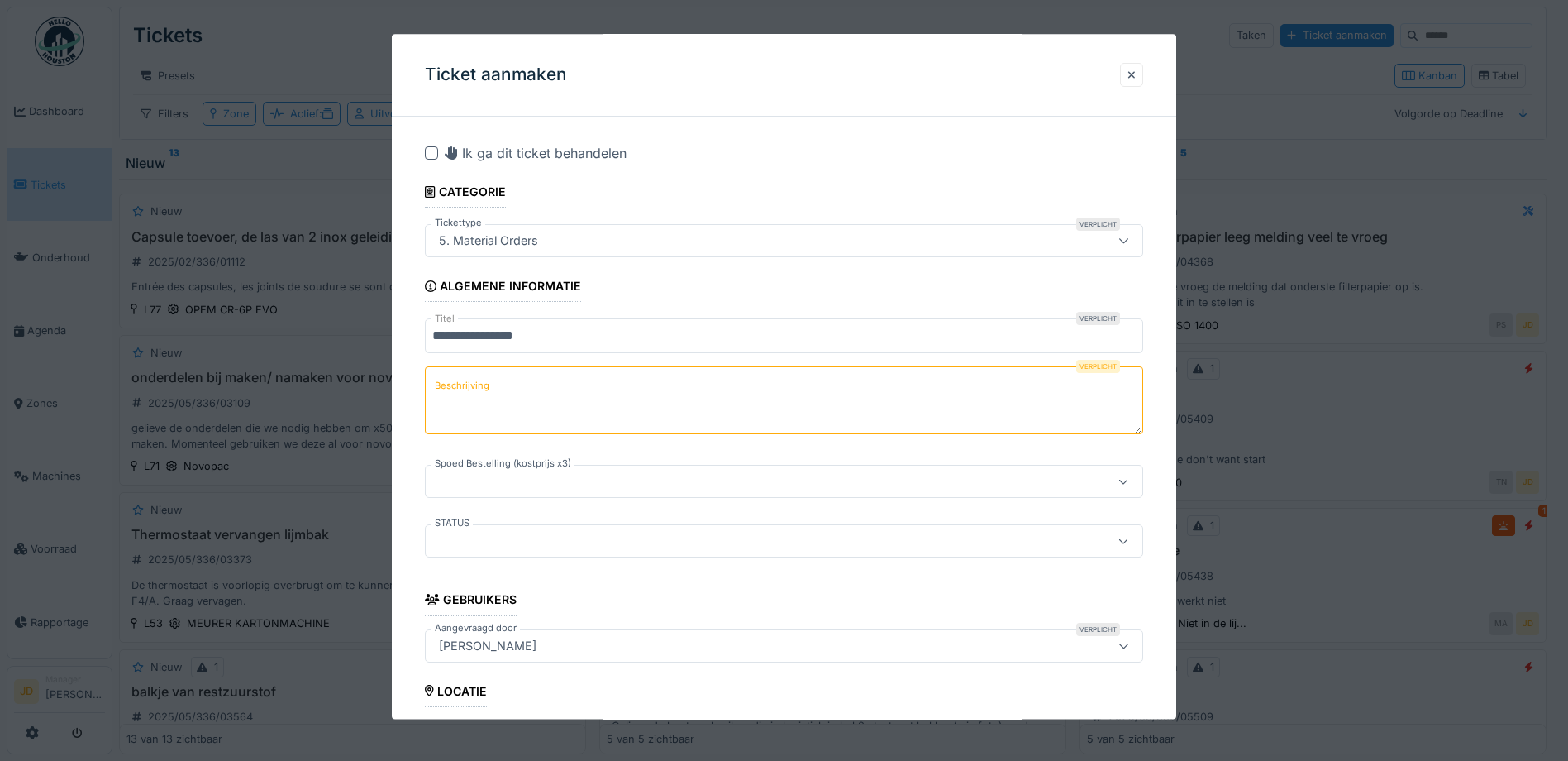
click at [651, 378] on textarea "Beschrijving" at bounding box center [784, 401] width 718 height 67
paste textarea "**********"
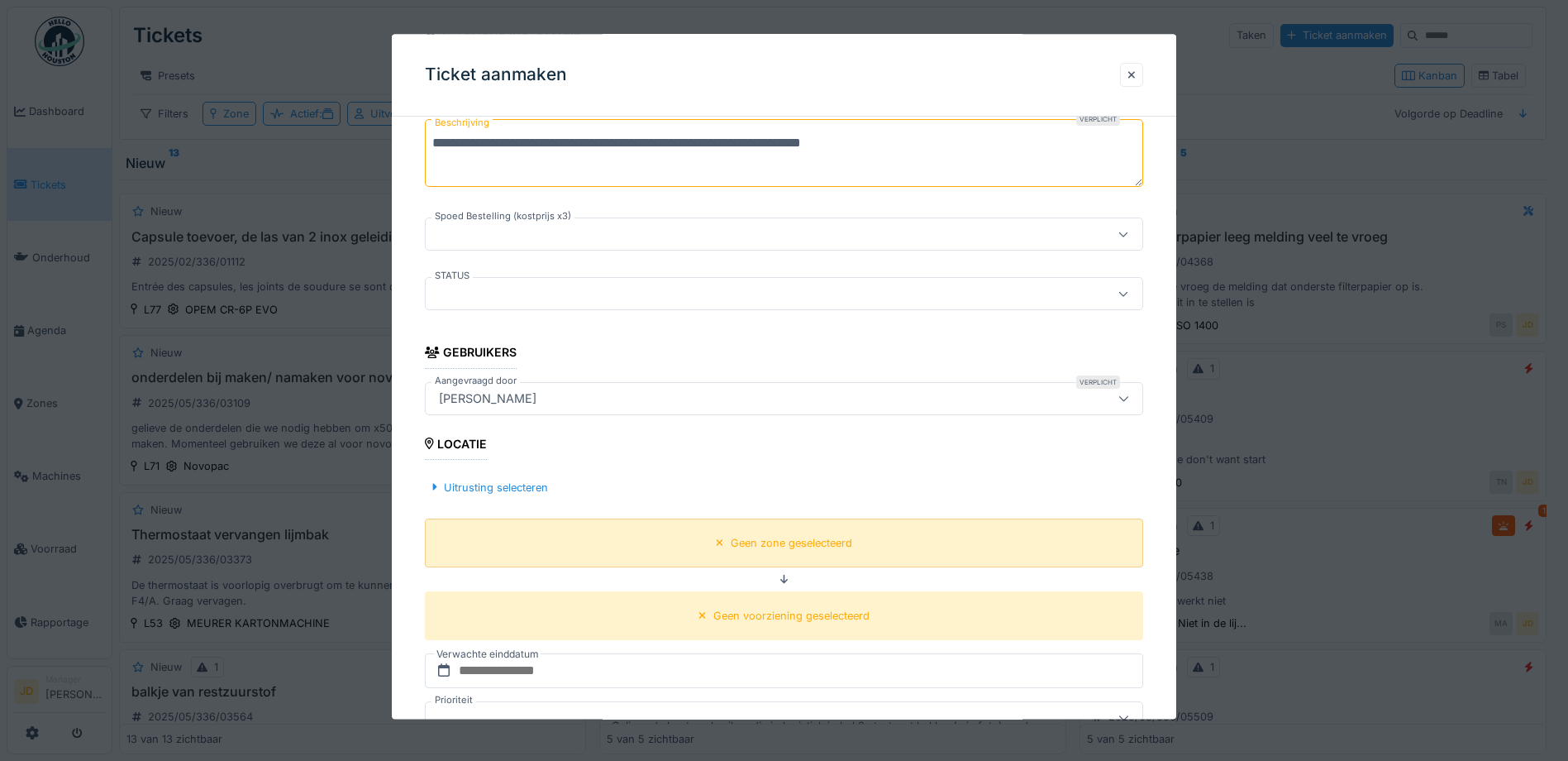
scroll to position [248, 0]
type textarea "**********"
click at [534, 482] on div "Uitrusting selecteren" at bounding box center [489, 487] width 129 height 22
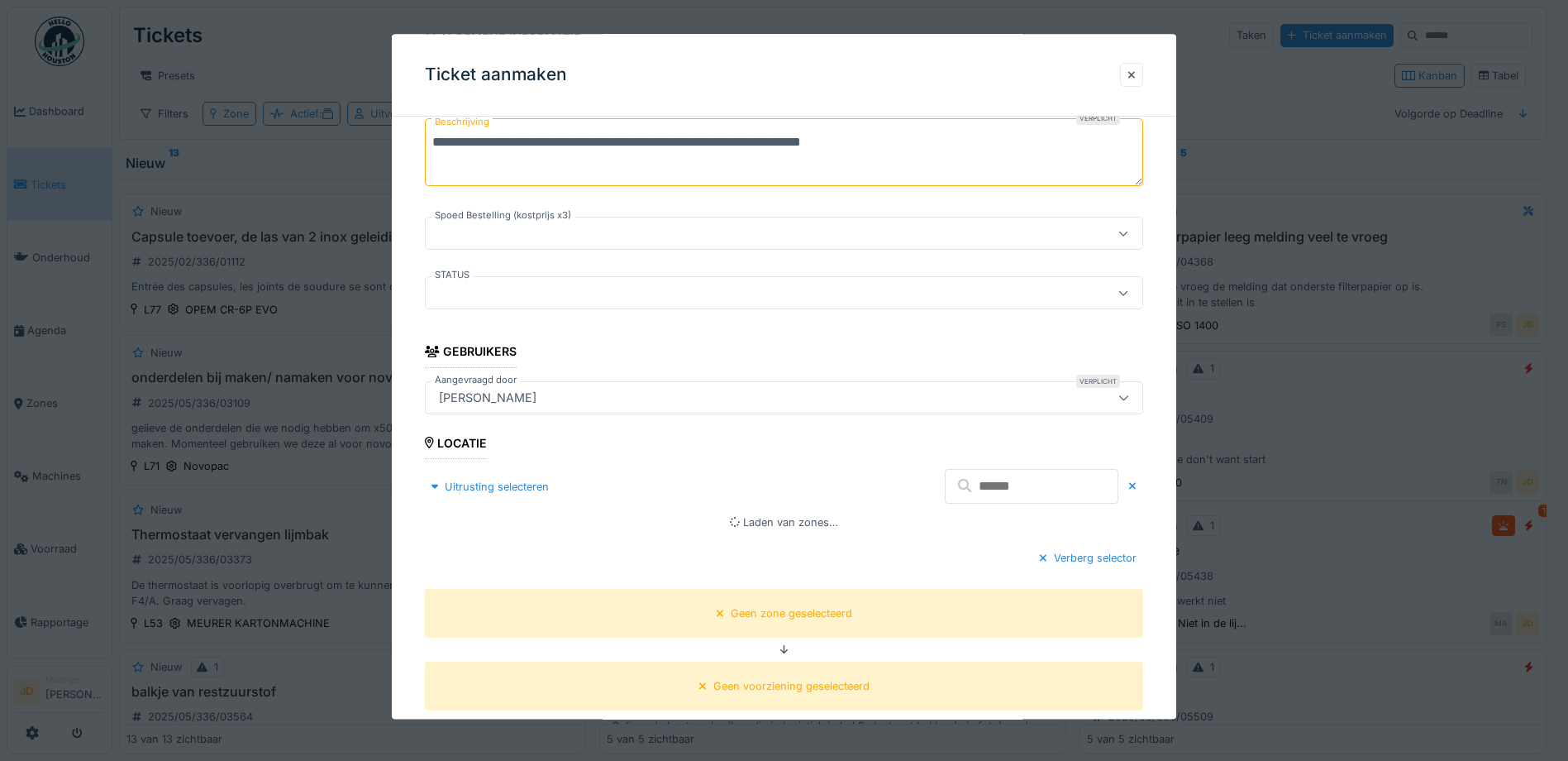
scroll to position [413, 0]
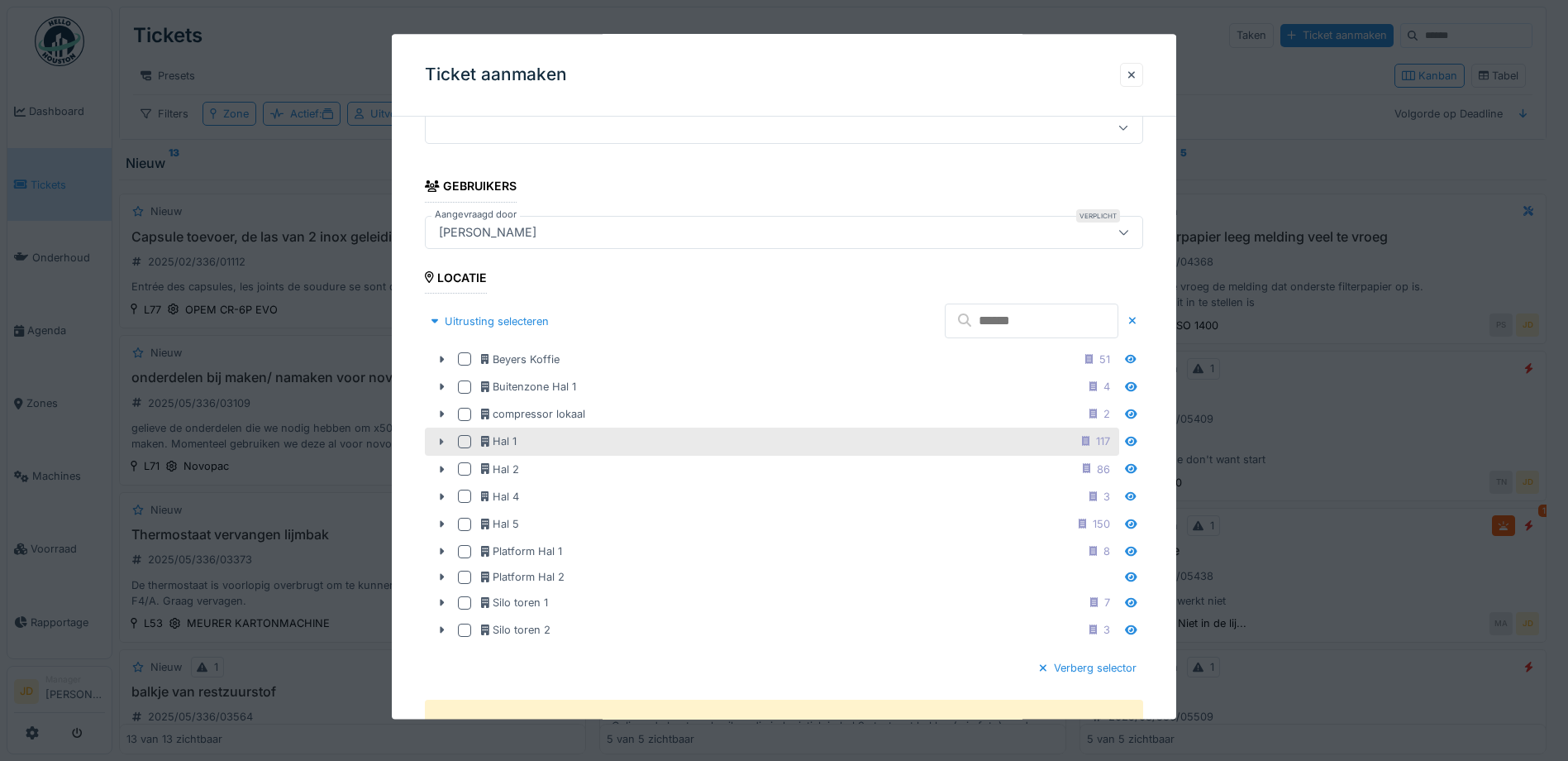
click at [439, 439] on icon at bounding box center [441, 442] width 13 height 11
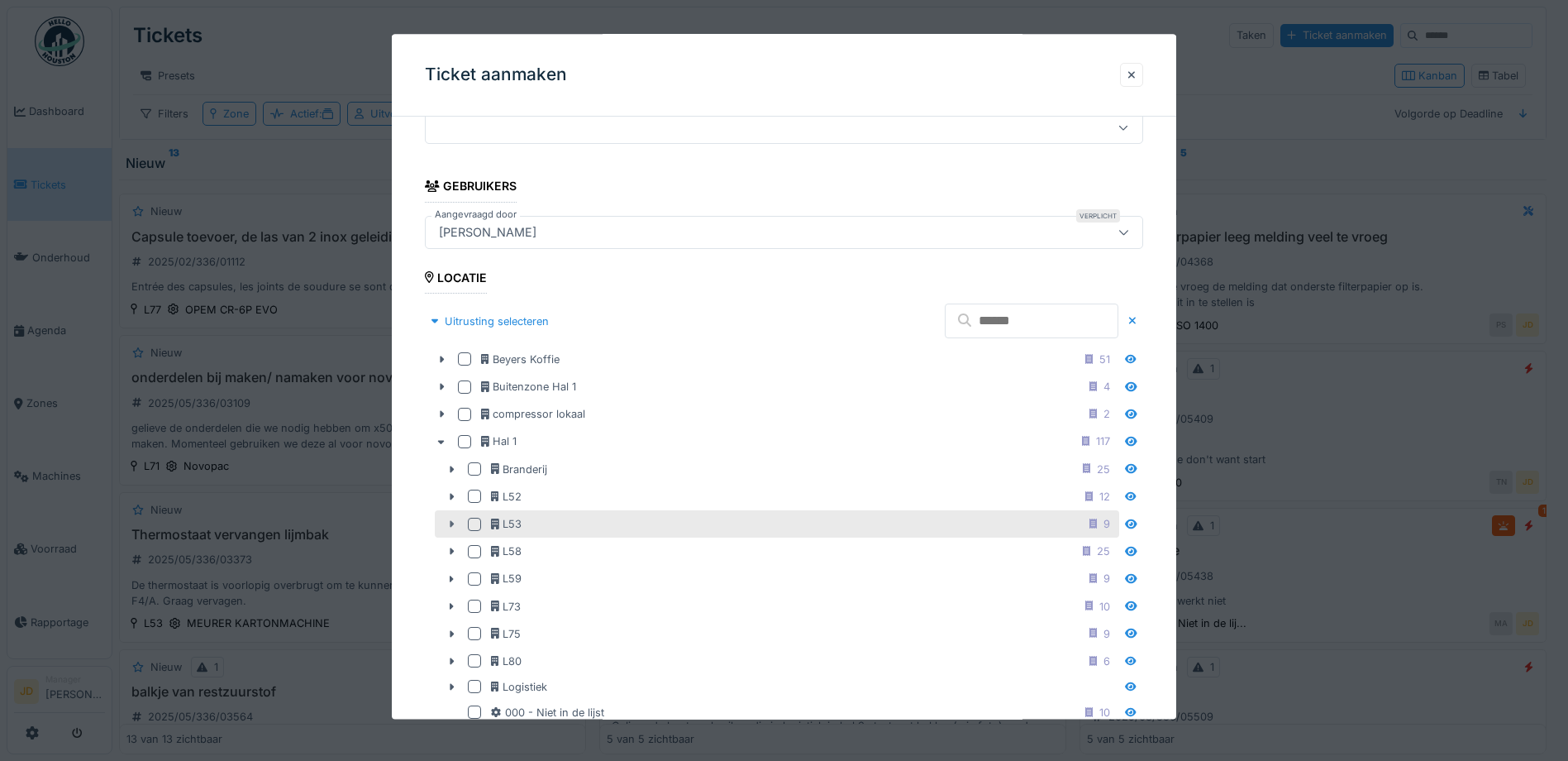
click at [453, 523] on icon at bounding box center [453, 524] width 4 height 7
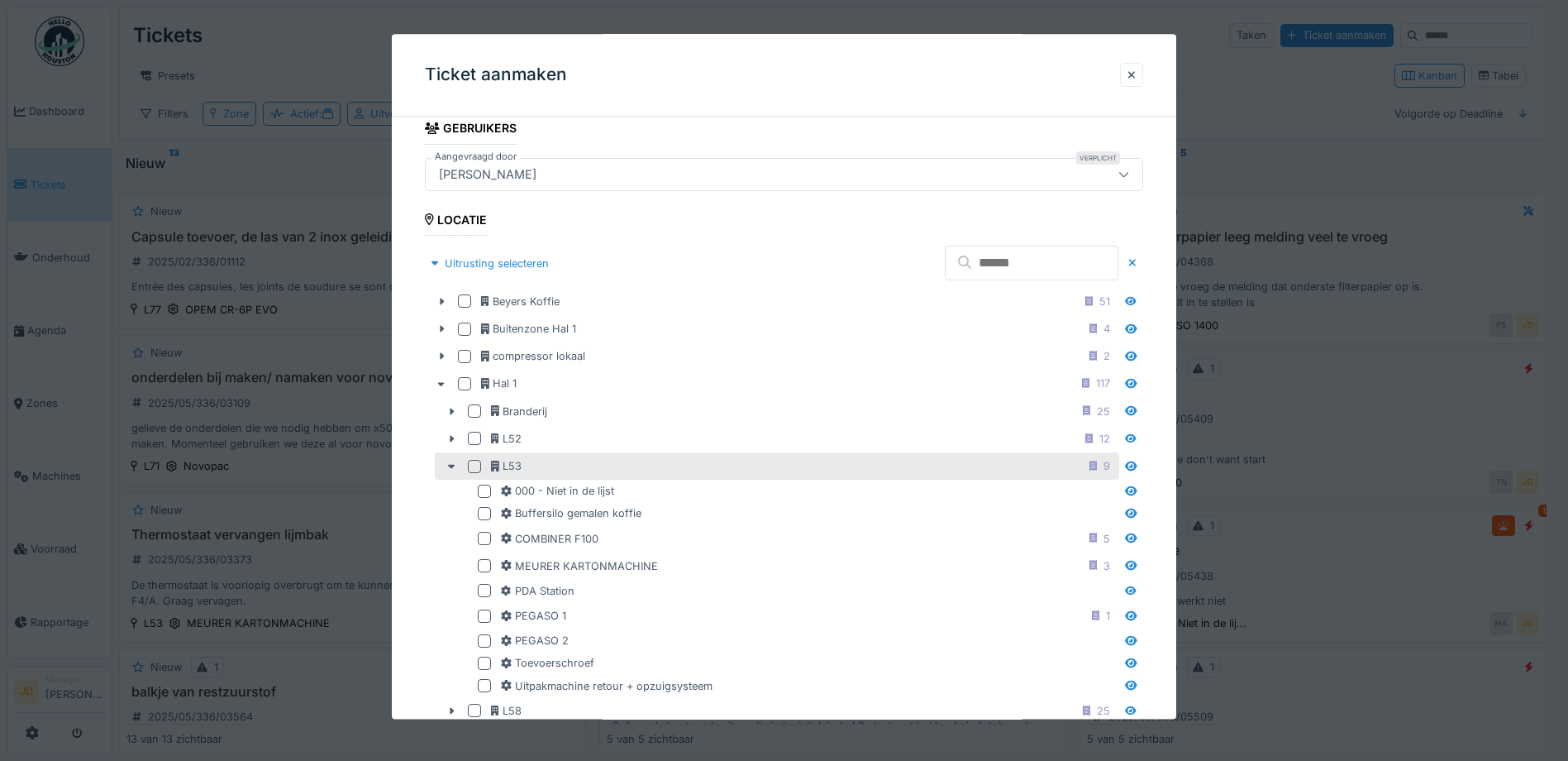
scroll to position [579, 0]
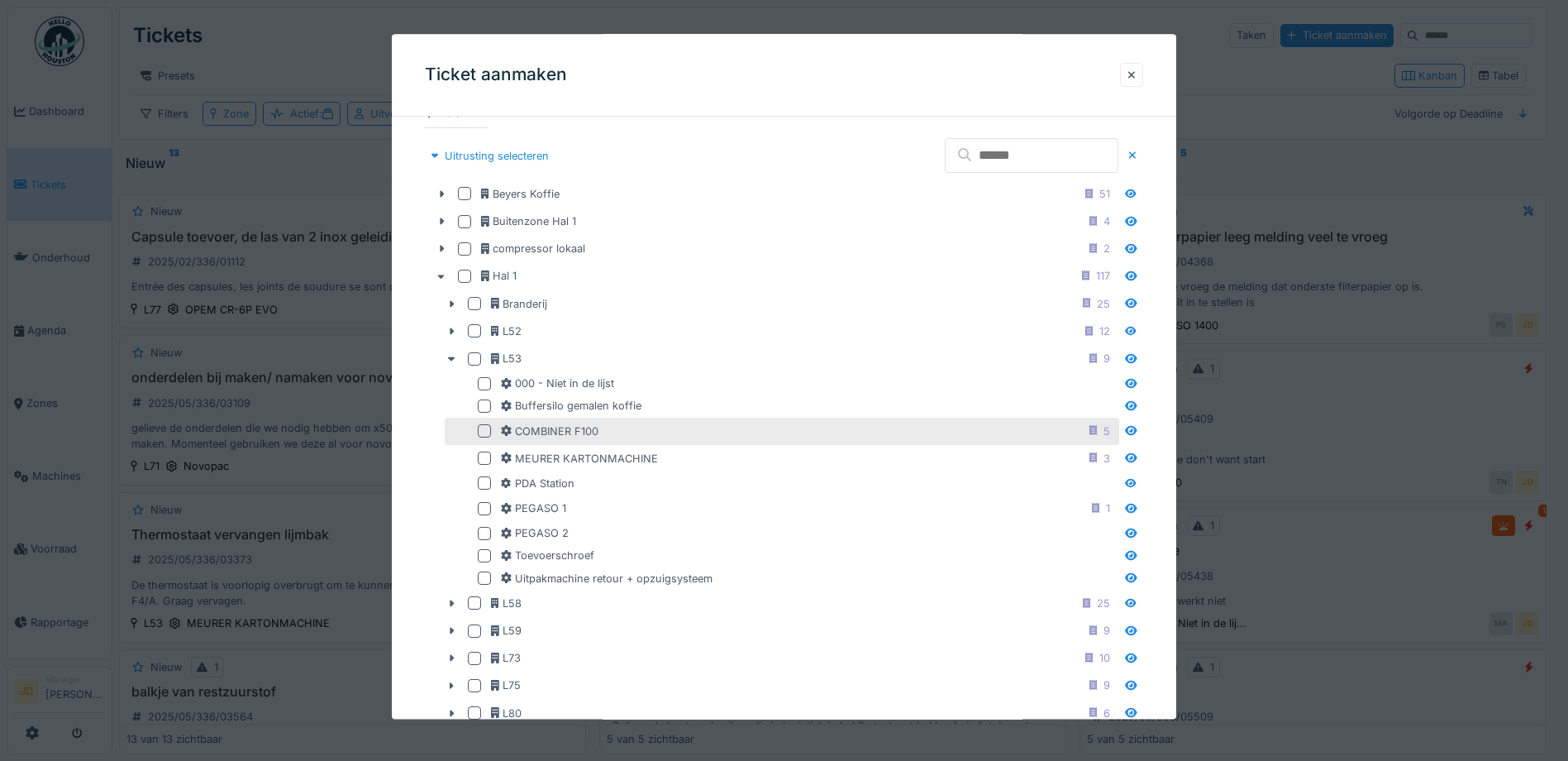
click at [483, 434] on div at bounding box center [484, 430] width 13 height 13
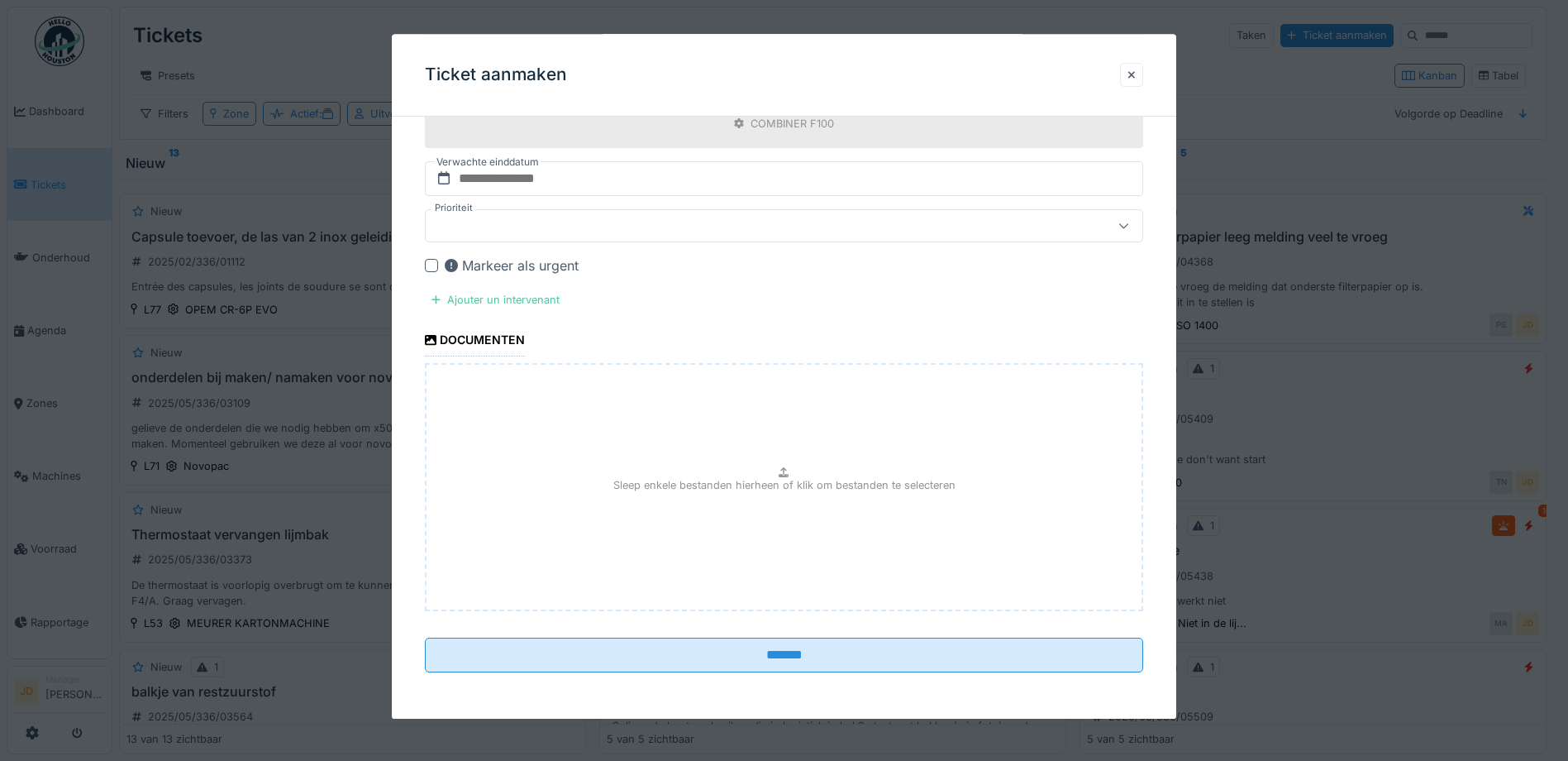
scroll to position [13, 0]
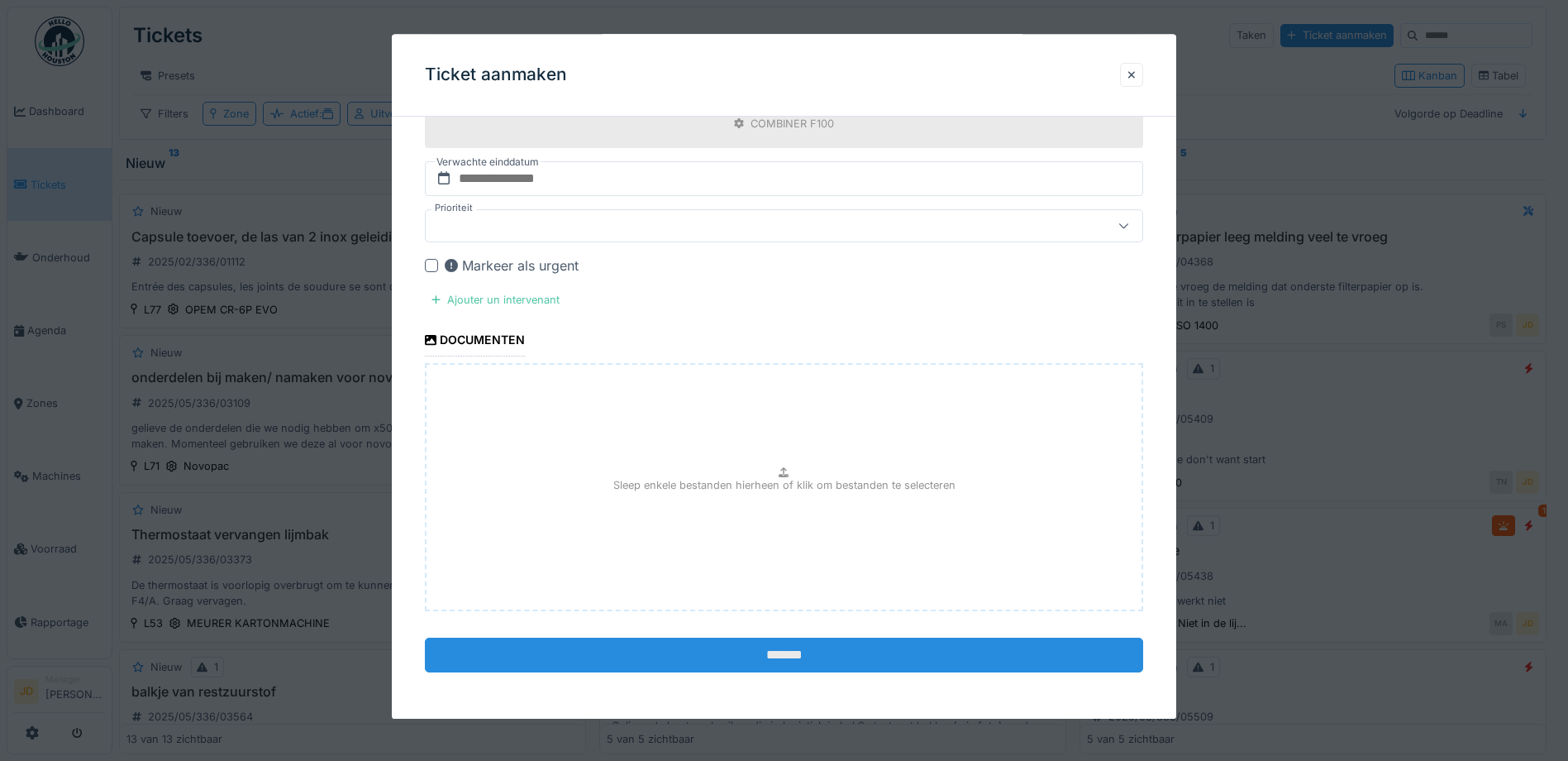
click at [567, 663] on input "*******" at bounding box center [784, 654] width 718 height 35
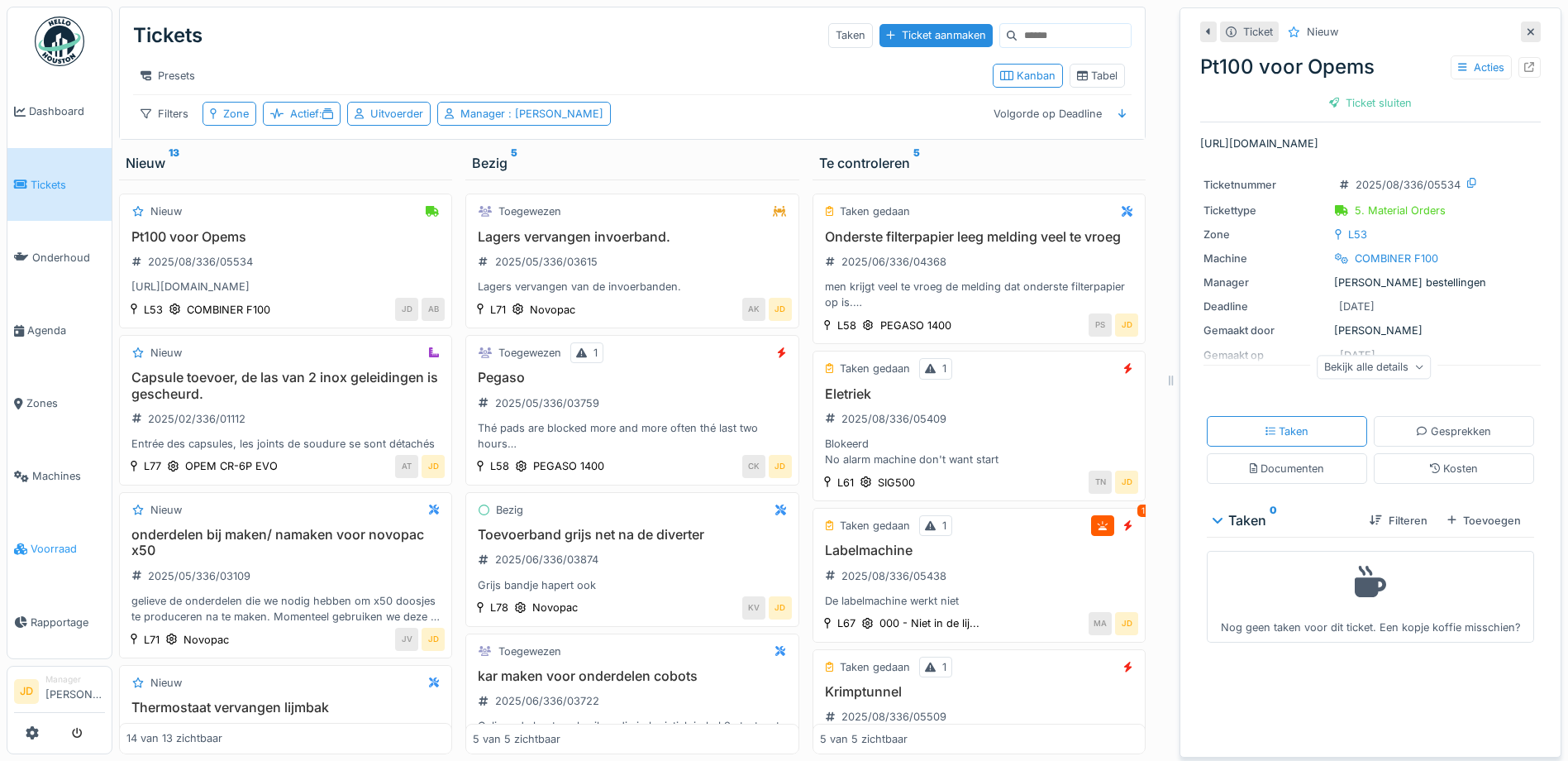
click at [71, 512] on link "Voorraad" at bounding box center [60, 548] width 104 height 73
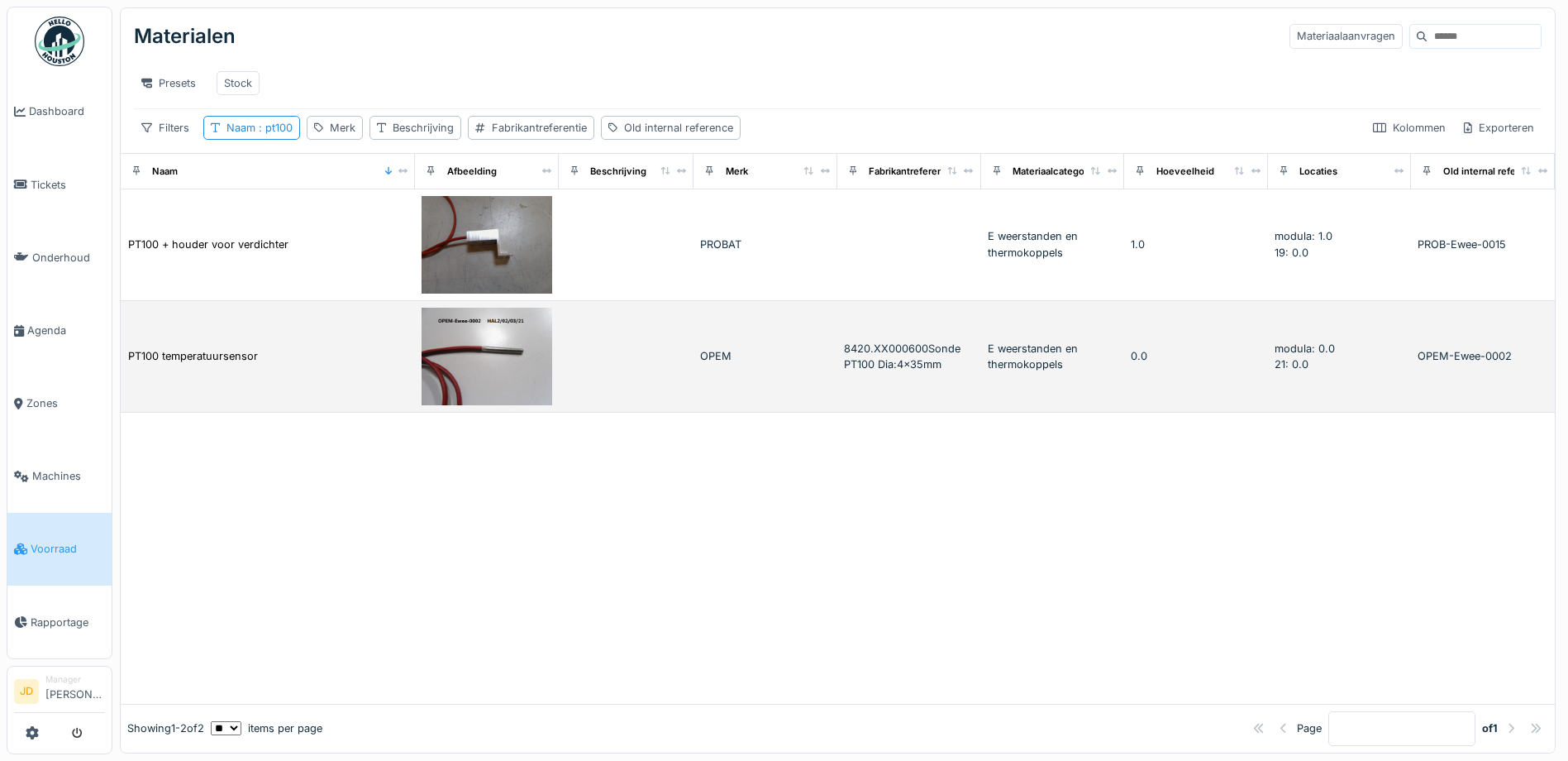
click at [538, 359] on img at bounding box center [487, 356] width 131 height 97
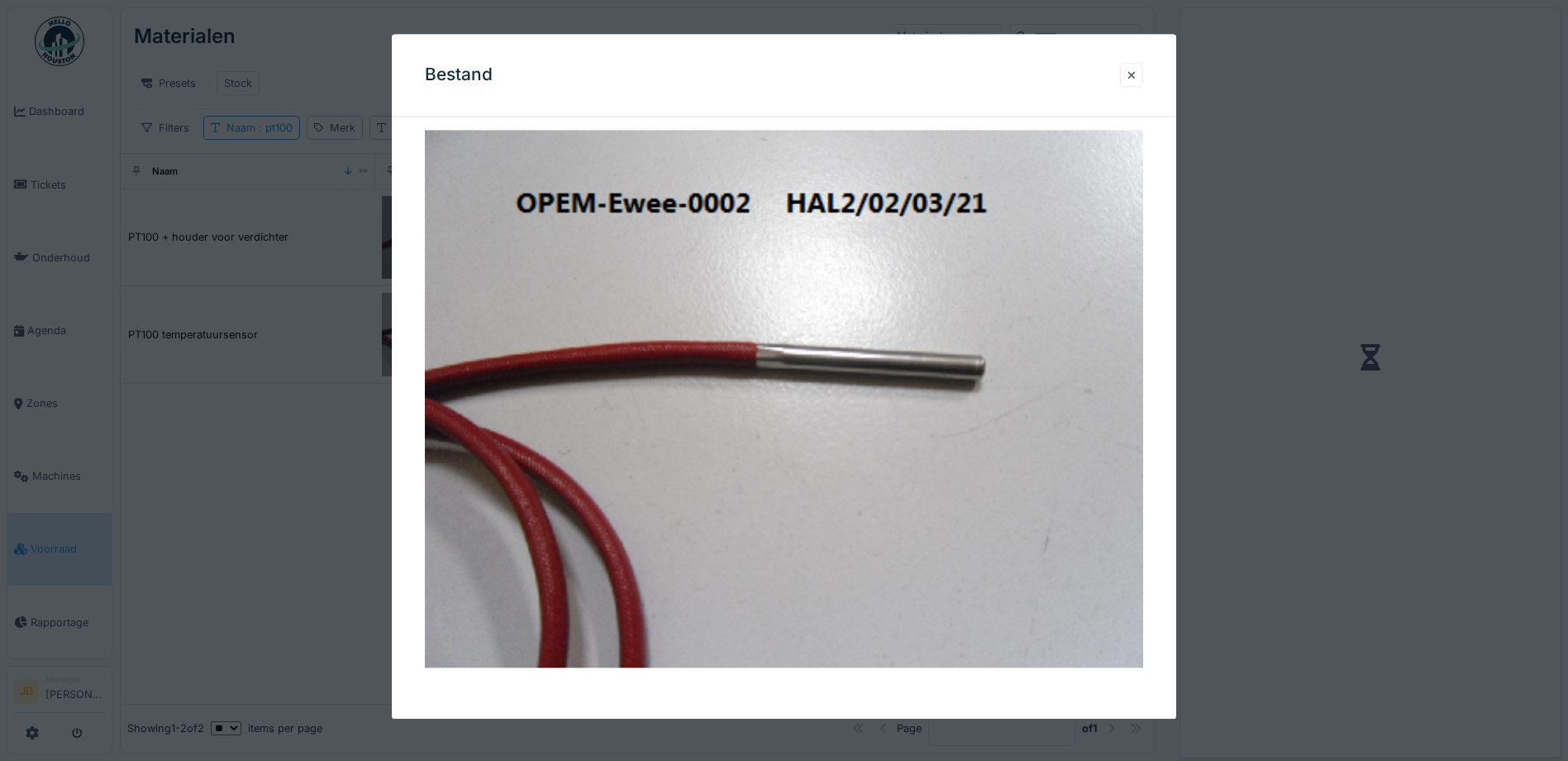
click at [1281, 474] on div at bounding box center [784, 380] width 1568 height 761
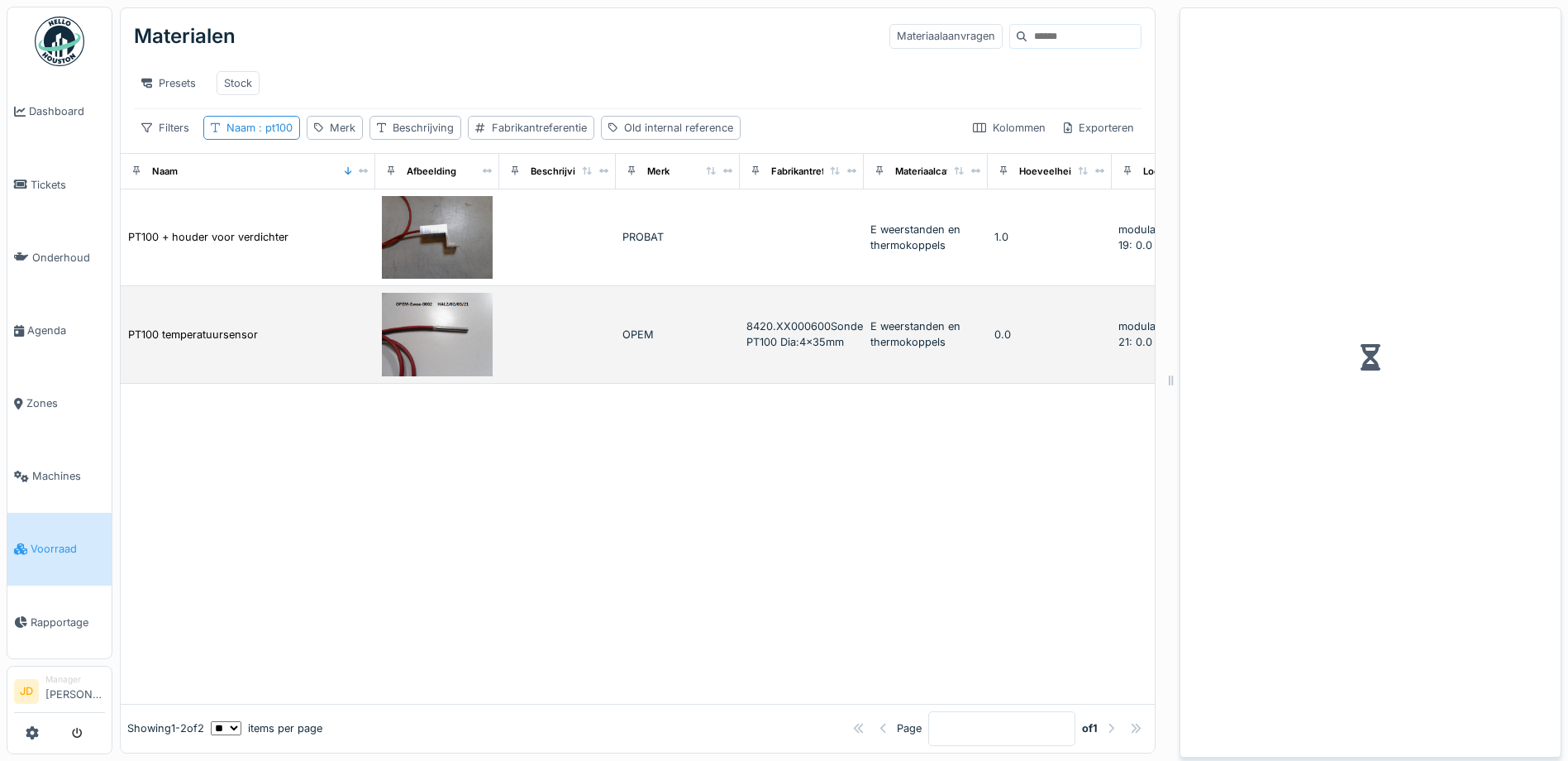
click at [861, 350] on td "8420.XX000600Sonde PT100 Dia:4x35mm" at bounding box center [801, 335] width 124 height 97
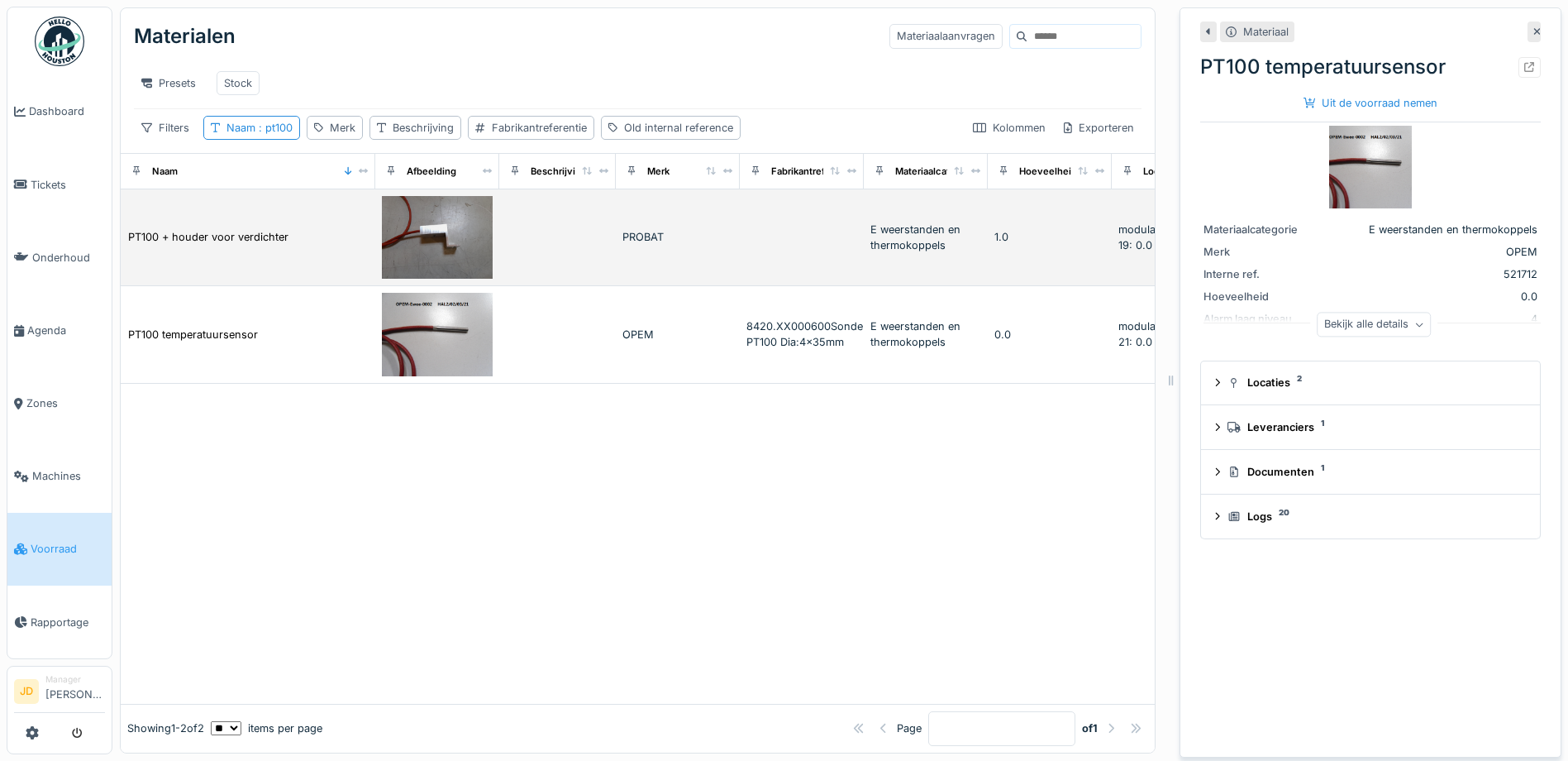
click at [448, 266] on img at bounding box center [437, 237] width 111 height 84
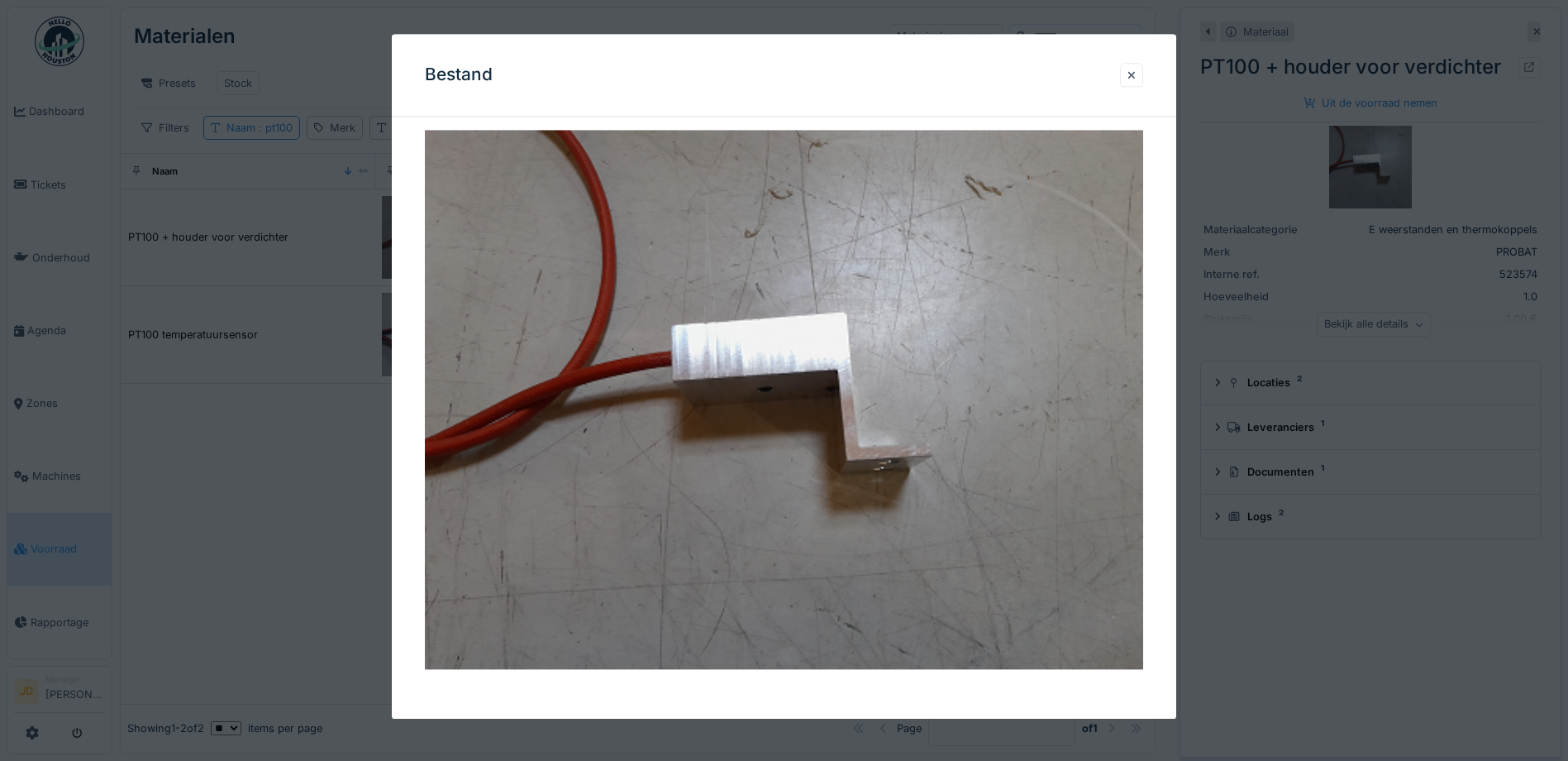
click at [1250, 635] on div at bounding box center [784, 380] width 1568 height 761
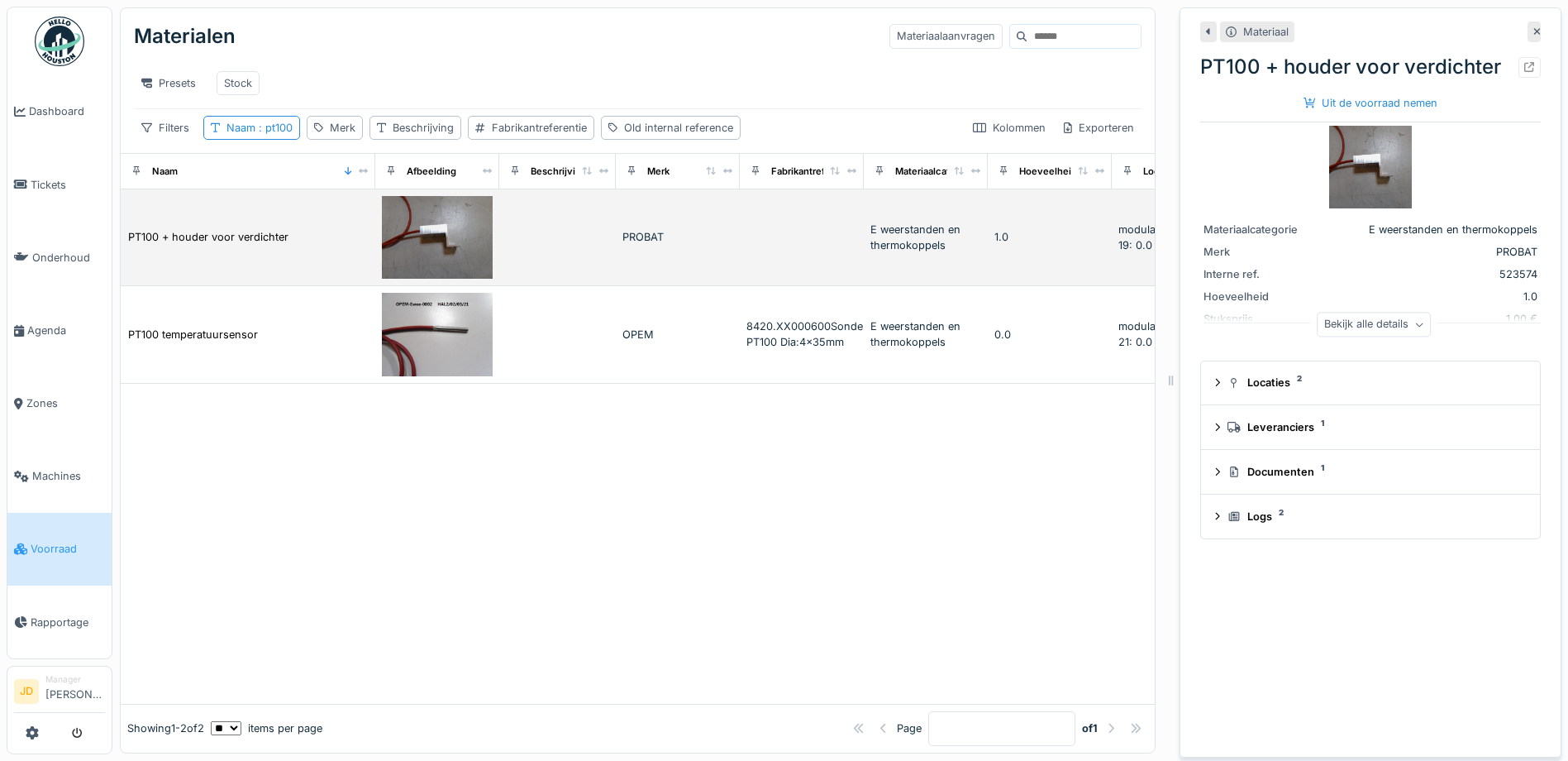
click at [459, 250] on img at bounding box center [437, 237] width 111 height 84
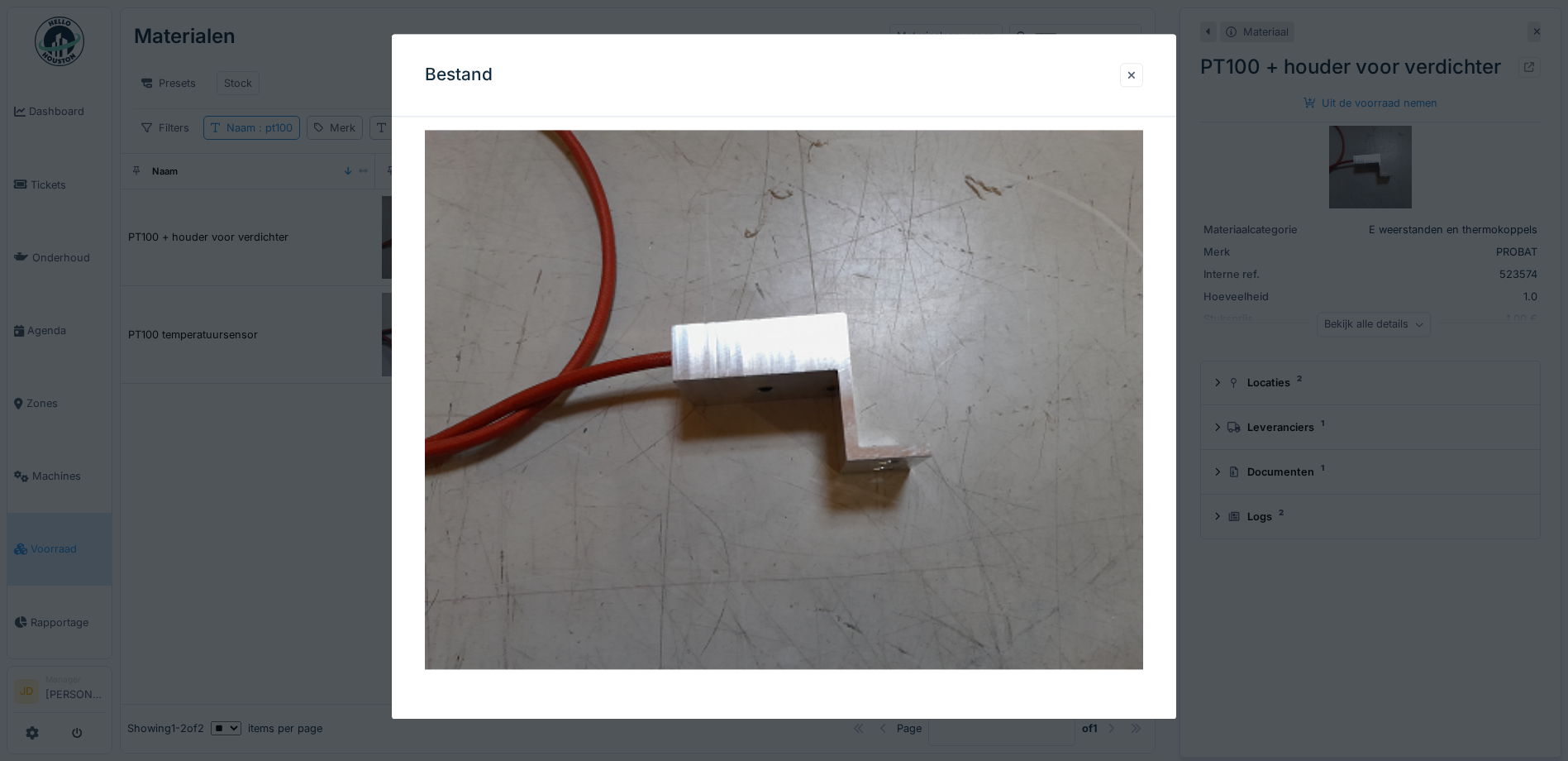
click at [1294, 605] on div at bounding box center [784, 380] width 1568 height 761
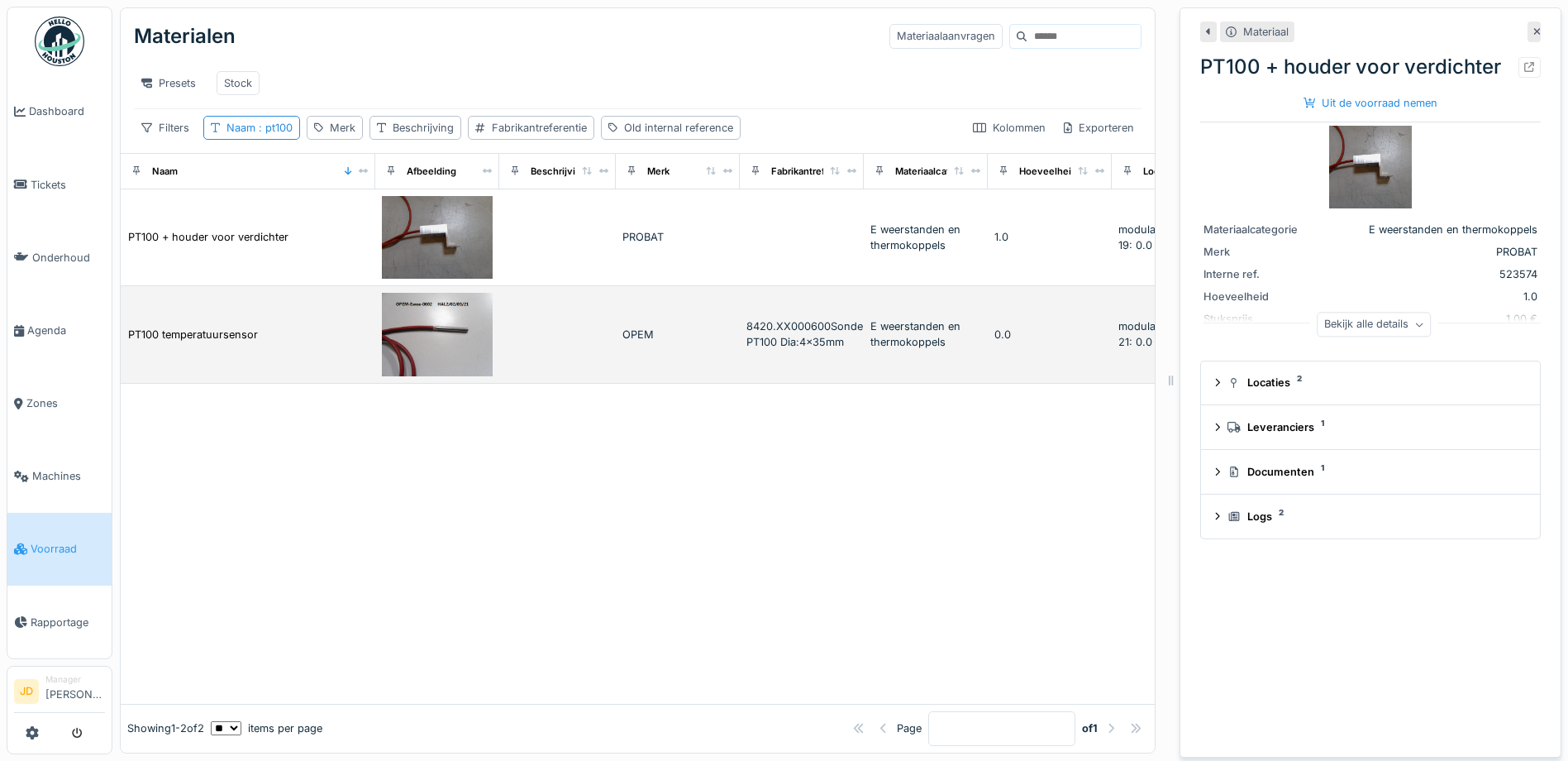
click at [540, 366] on td at bounding box center [558, 335] width 117 height 97
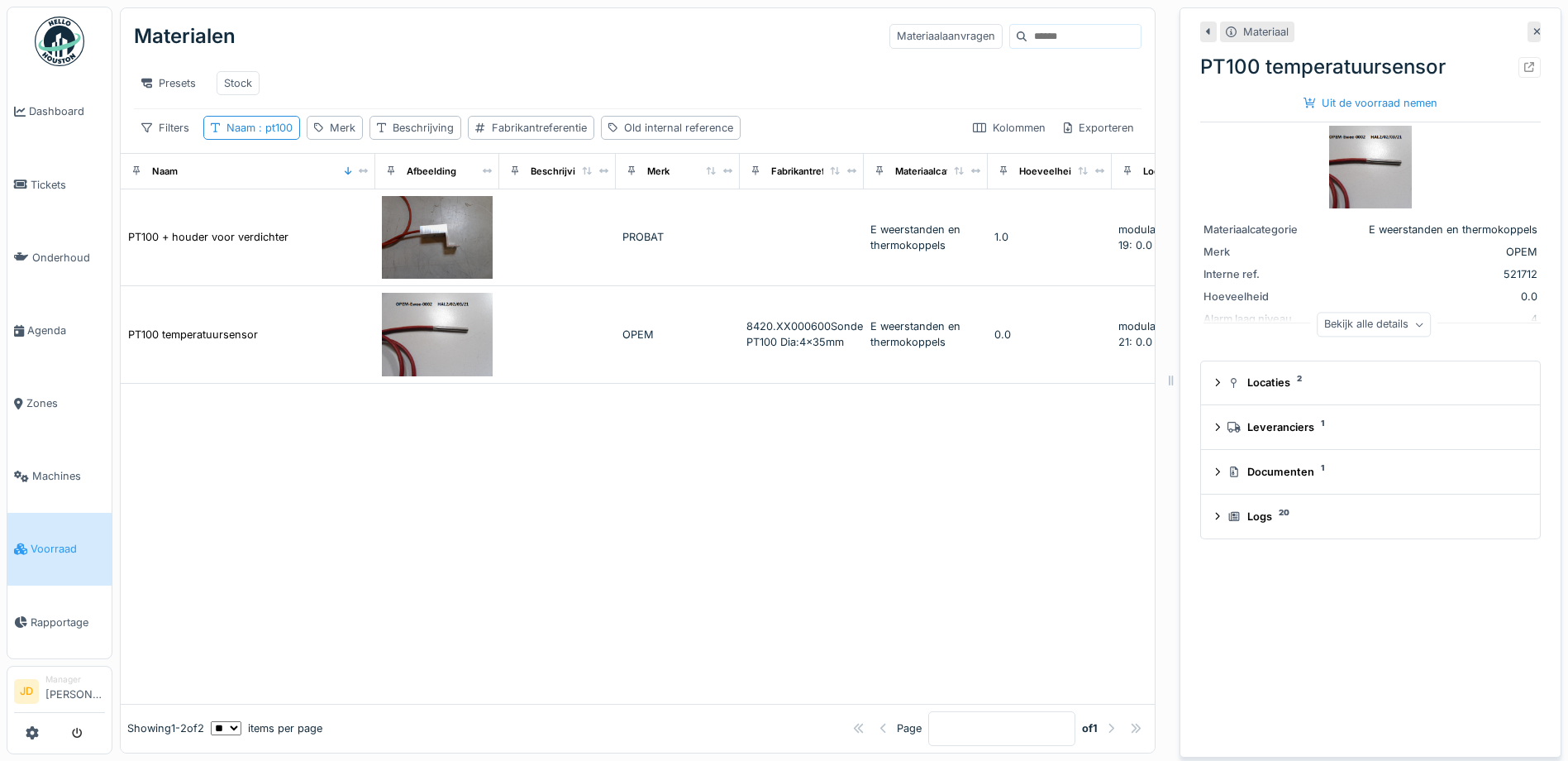
click at [869, 481] on div at bounding box center [637, 543] width 1034 height 320
